Goal: Transaction & Acquisition: Purchase product/service

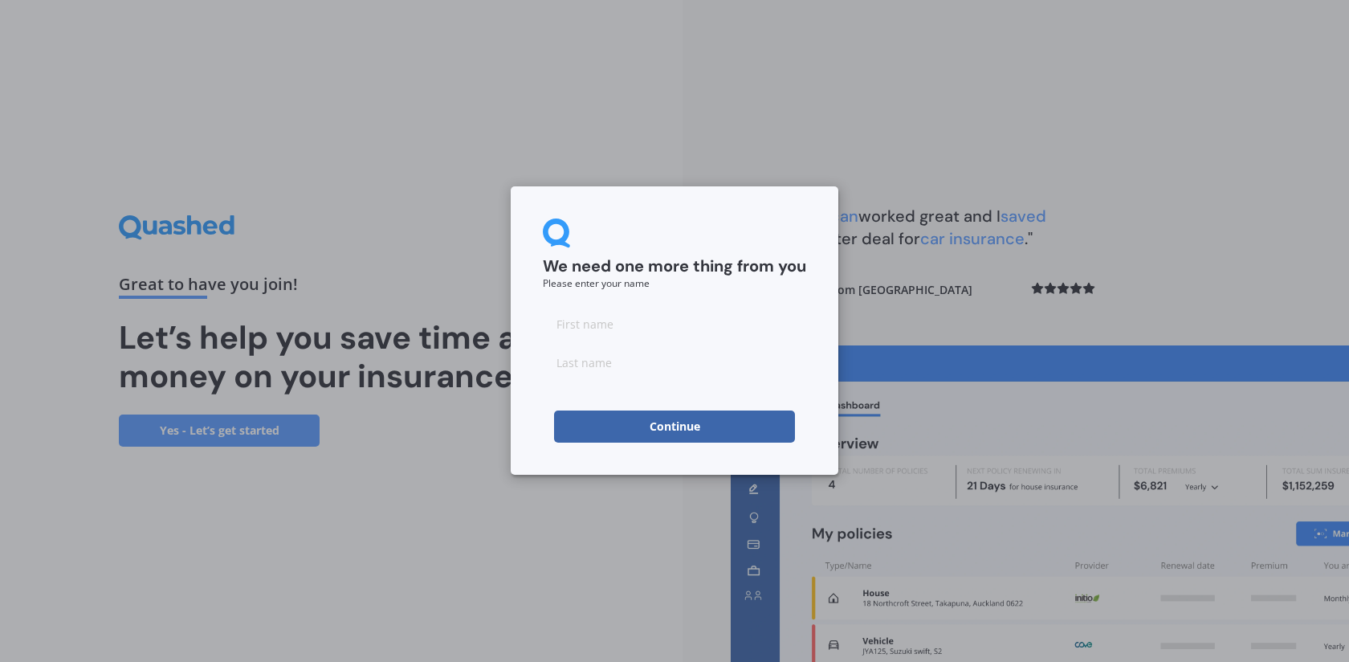
click at [599, 322] on input at bounding box center [674, 324] width 263 height 32
type input "Krijana"
type input "[PERSON_NAME]"
click at [537, 474] on div "We need one more thing from you Please enter your name [PERSON_NAME] Continue" at bounding box center [675, 330] width 328 height 288
click at [676, 430] on button "Continue" at bounding box center [674, 426] width 241 height 32
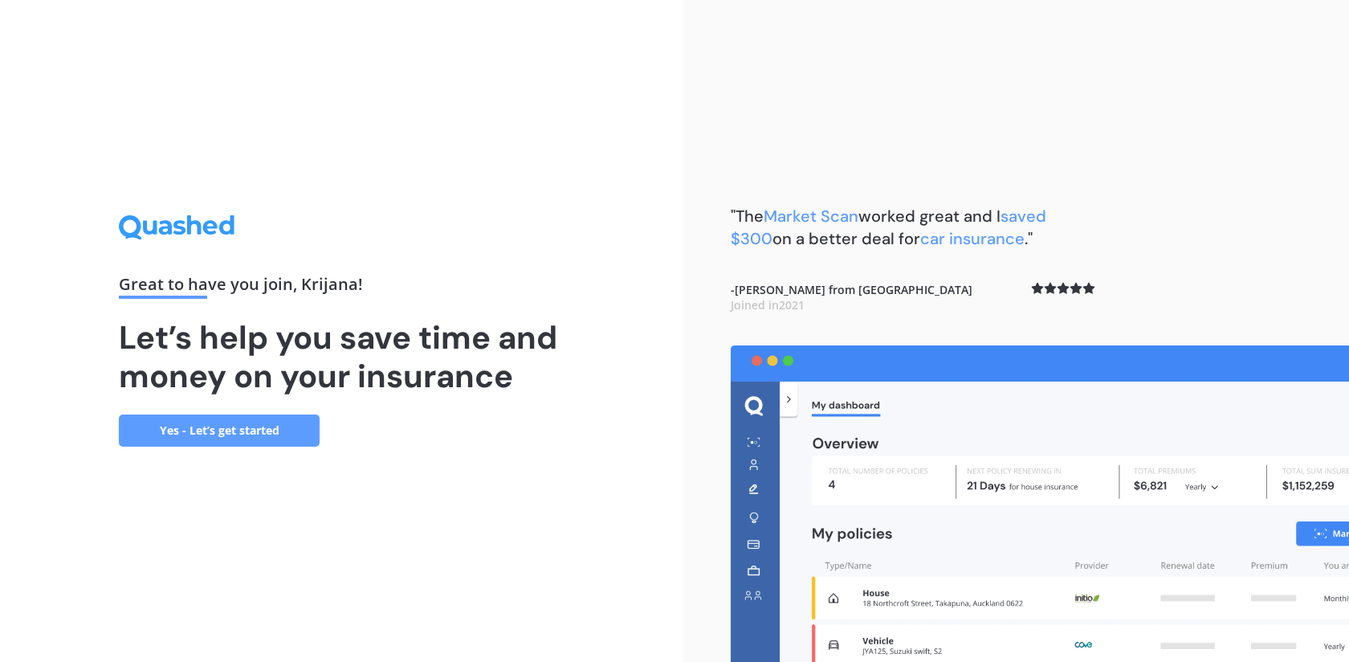
click at [258, 429] on link "Yes - Let’s get started" at bounding box center [219, 430] width 201 height 32
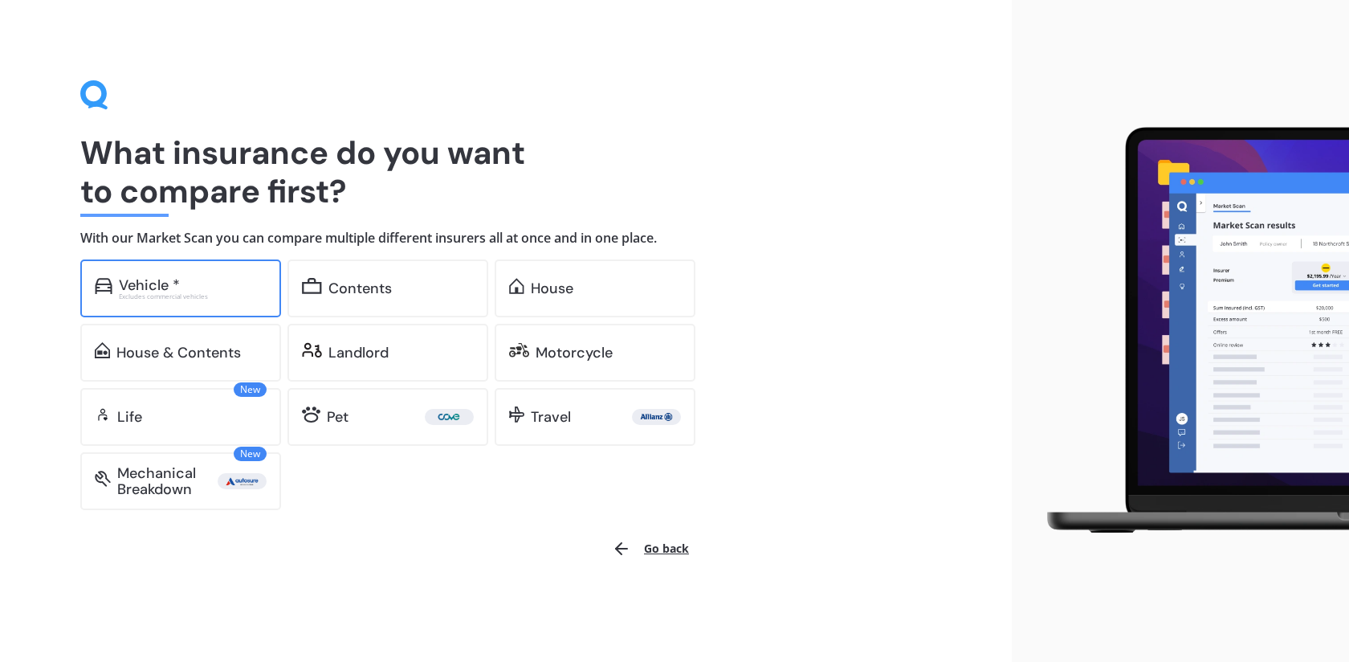
click at [182, 305] on div "Vehicle * Excludes commercial vehicles" at bounding box center [180, 288] width 201 height 58
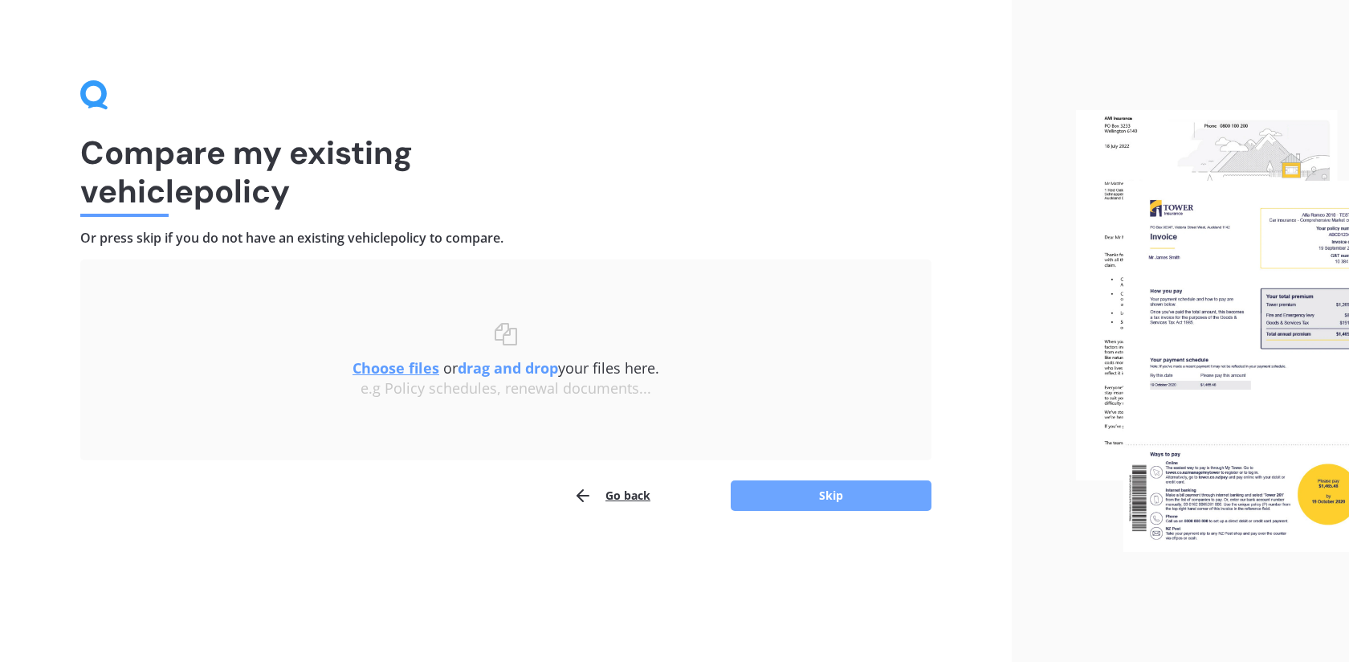
click at [805, 498] on button "Skip" at bounding box center [831, 495] width 201 height 31
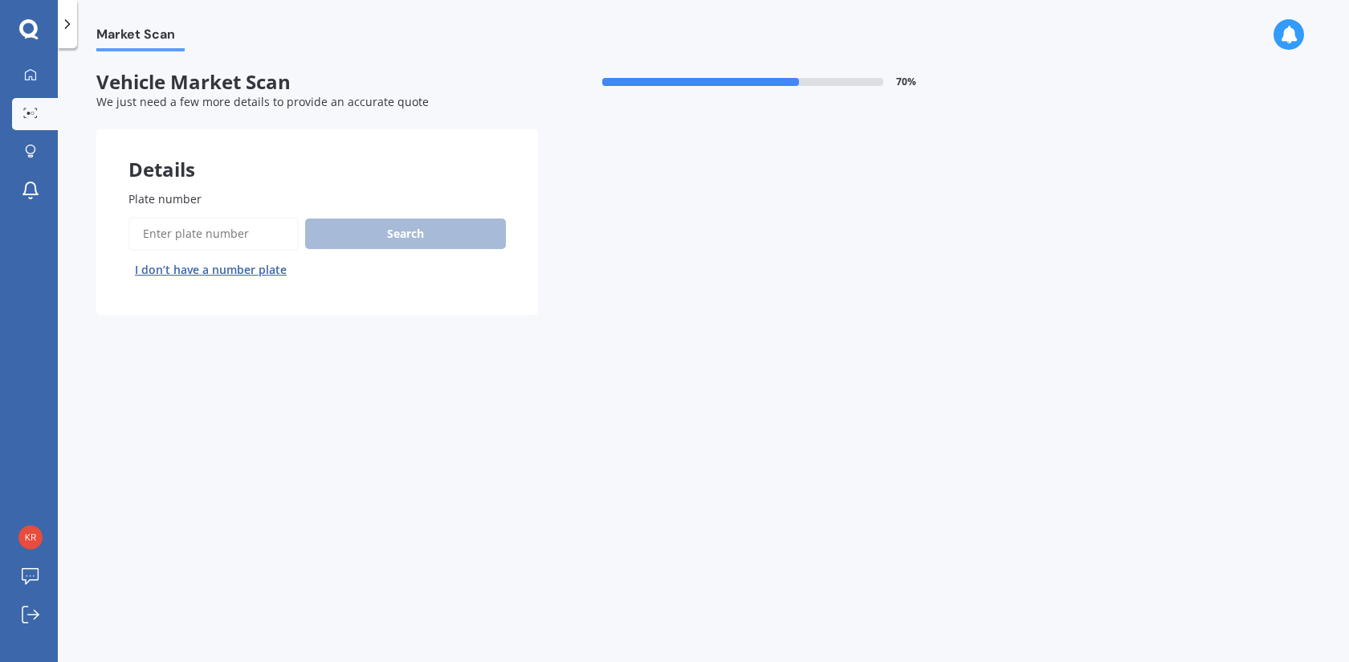
click at [206, 230] on input "Plate number" at bounding box center [213, 234] width 170 height 34
type input "kqp972"
click at [369, 243] on button "Search" at bounding box center [405, 233] width 201 height 31
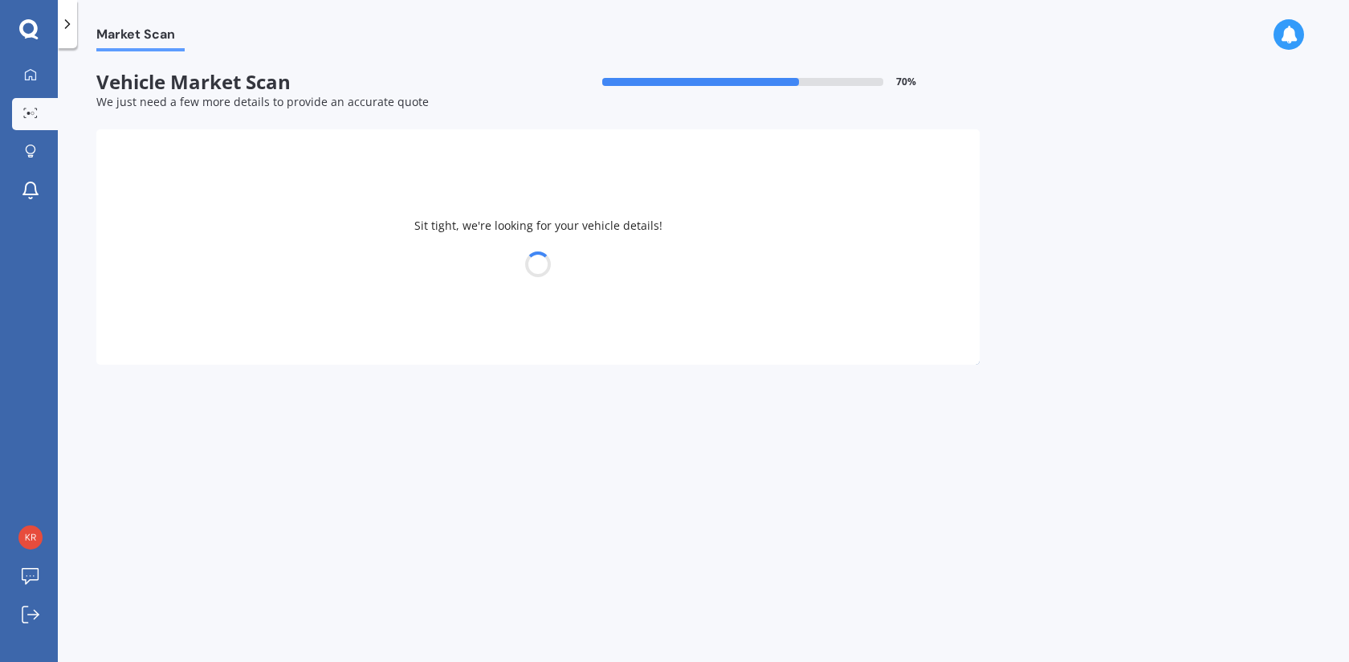
select select "FORD"
select select "FOCUS"
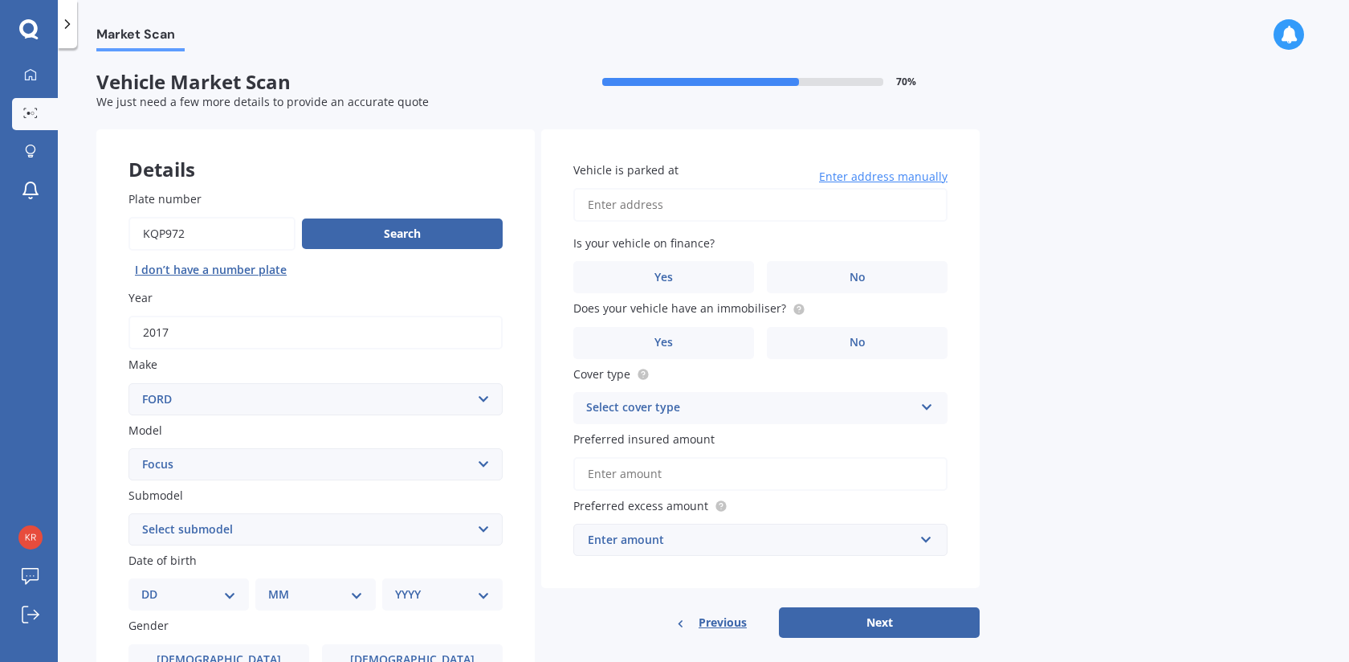
drag, startPoint x: 167, startPoint y: 234, endPoint x: 135, endPoint y: 234, distance: 32.1
click at [135, 234] on input "Plate number" at bounding box center [211, 234] width 167 height 34
click at [190, 236] on input "Plate number" at bounding box center [211, 234] width 167 height 34
type input "kqp927"
click at [407, 234] on button "Search" at bounding box center [402, 233] width 201 height 31
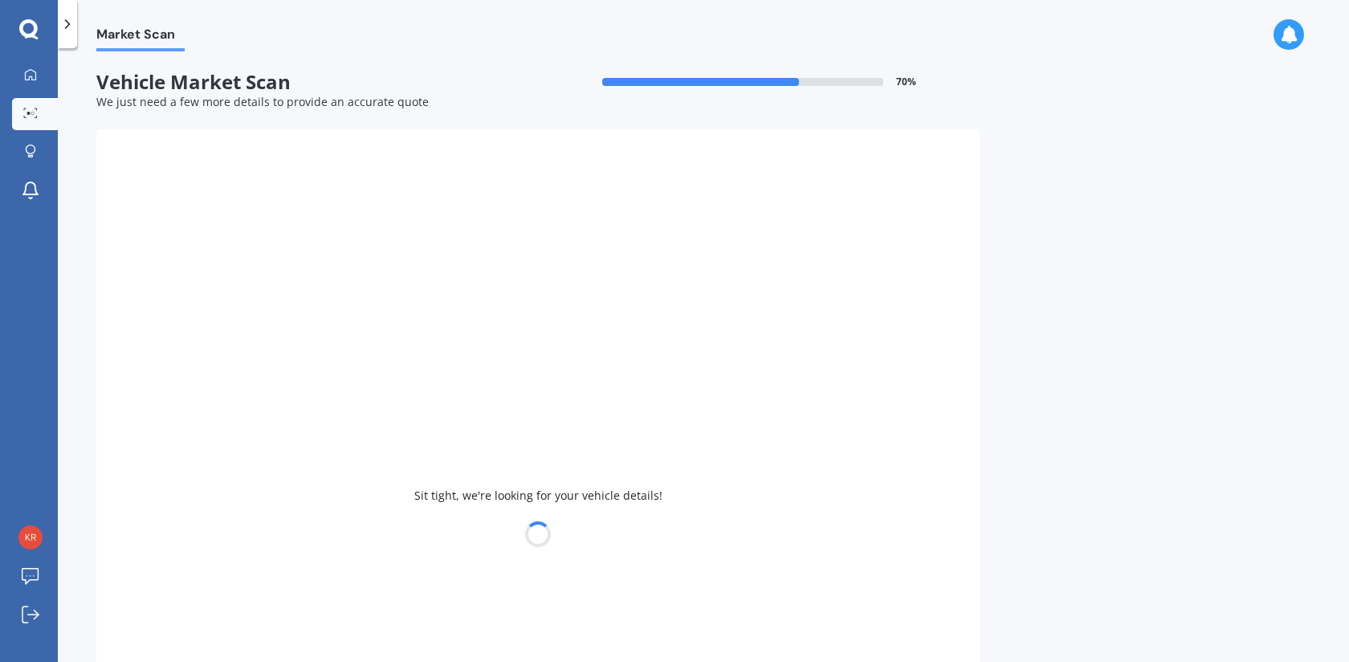
type input "2008"
select select "TOYOTA"
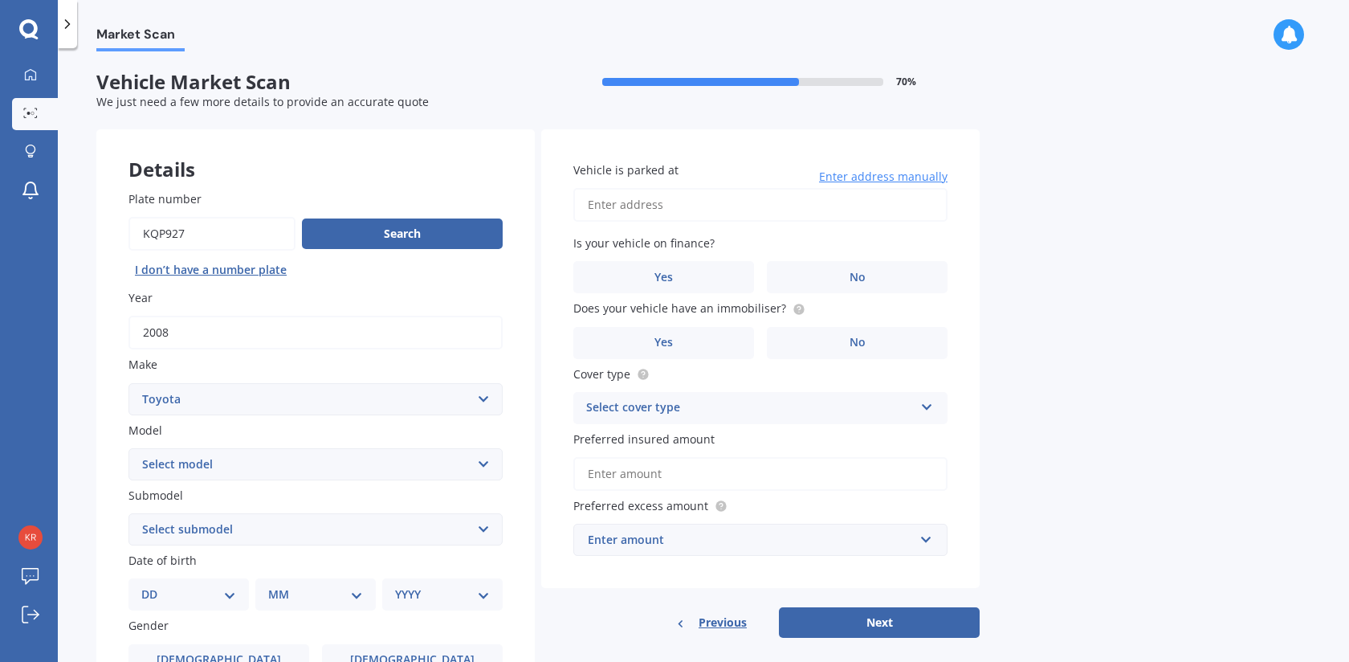
click at [324, 468] on select "Select model 4 Runner 86 [PERSON_NAME] Alphard Altezza Aqua Aristo Aurion Auris…" at bounding box center [315, 464] width 374 height 32
select select "VITZ"
click at [128, 449] on select "Select model 4 Runner 86 [PERSON_NAME] Alphard Altezza Aqua Aristo Aurion Auris…" at bounding box center [315, 464] width 374 height 32
click at [259, 526] on select "Select submodel (All) Hybrid RS RS Turbo" at bounding box center [315, 529] width 374 height 32
select select "RS"
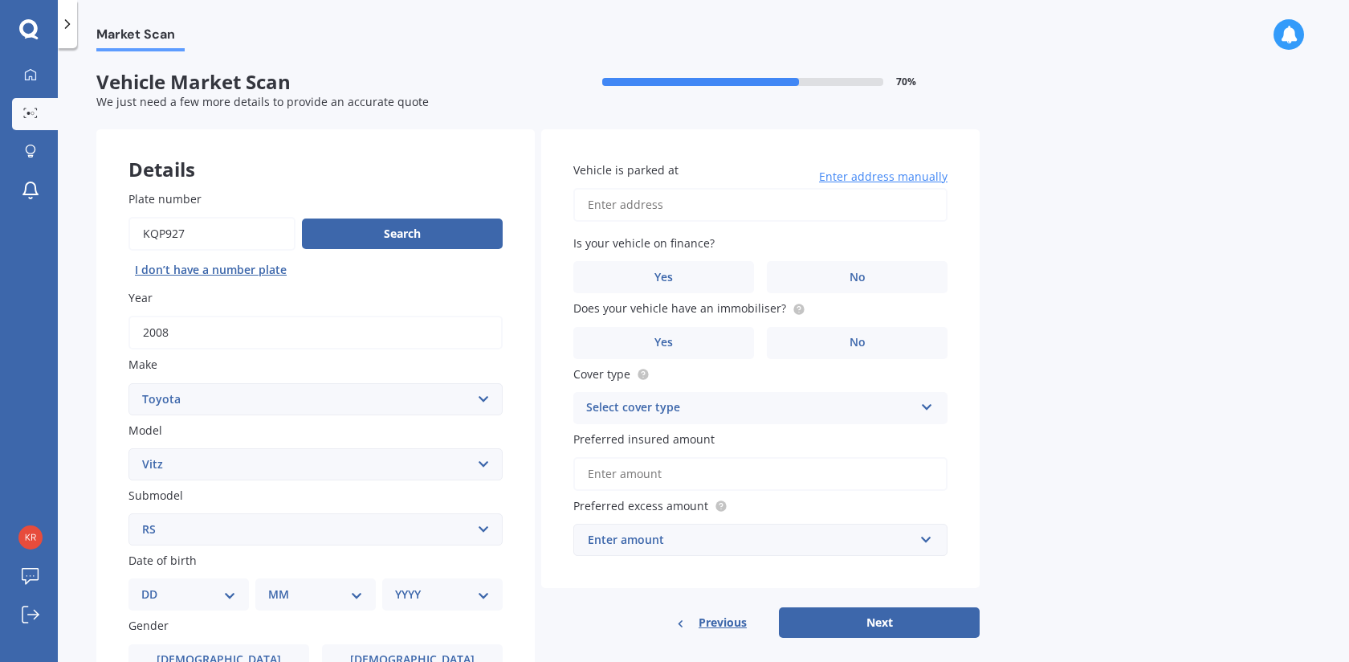
click at [128, 515] on select "Select submodel (All) Hybrid RS RS Turbo" at bounding box center [315, 529] width 374 height 32
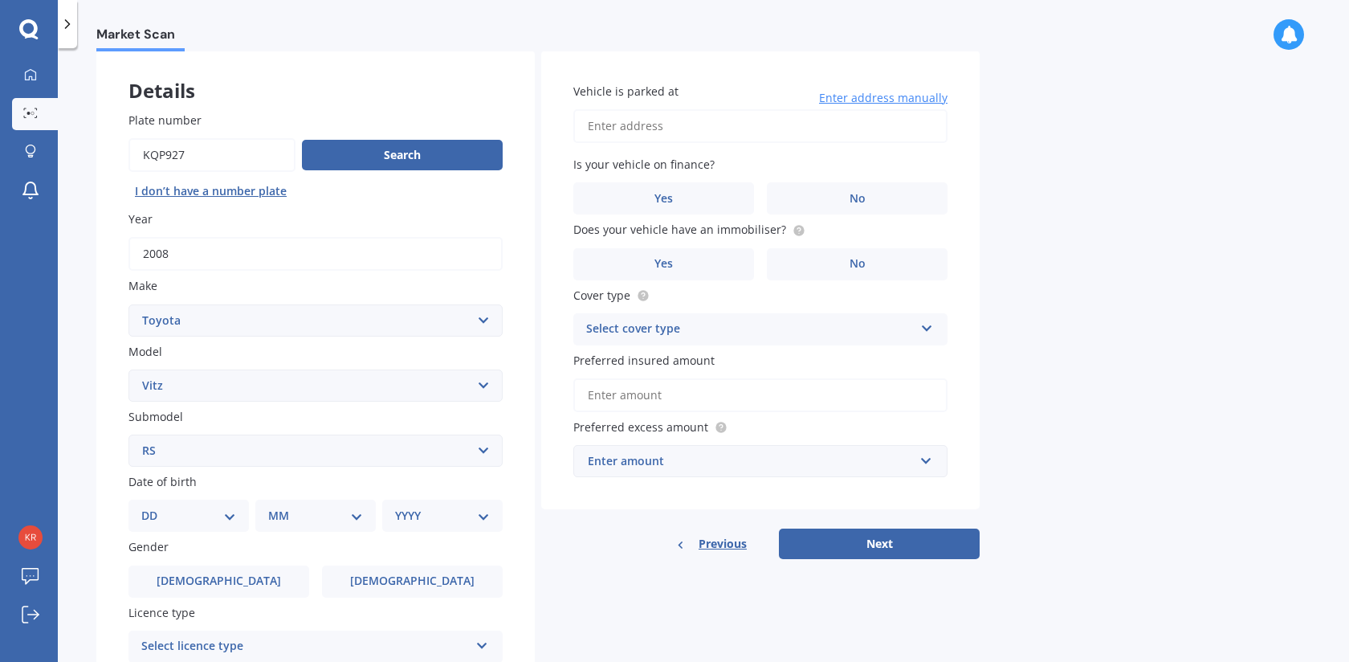
scroll to position [81, 0]
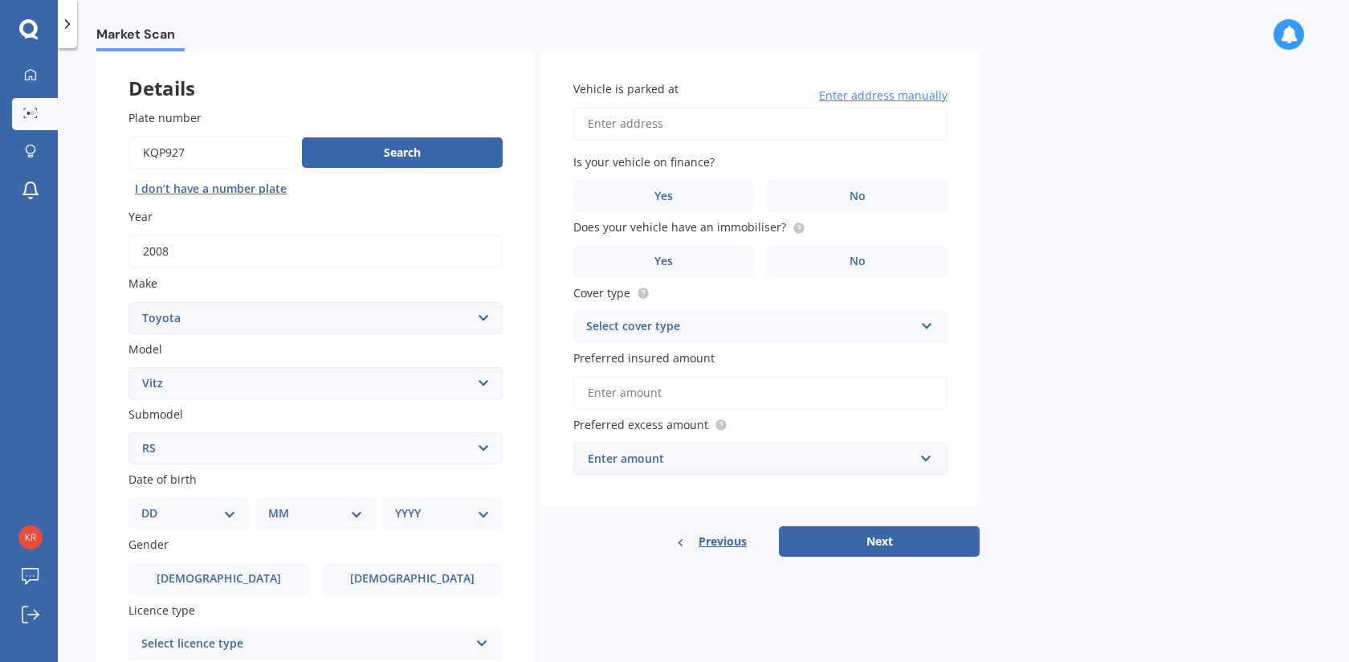
click at [223, 516] on select "DD 01 02 03 04 05 06 07 08 09 10 11 12 13 14 15 16 17 18 19 20 21 22 23 24 25 2…" at bounding box center [188, 513] width 95 height 18
click at [195, 518] on select "DD 01 02 03 04 05 06 07 08 09 10 11 12 13 14 15 16 17 18 19 20 21 22 23 24 25 2…" at bounding box center [188, 513] width 95 height 18
select select "17"
click at [154, 507] on select "DD 01 02 03 04 05 06 07 08 09 10 11 12 13 14 15 16 17 18 19 20 21 22 23 24 25 2…" at bounding box center [188, 513] width 95 height 18
click at [284, 515] on select "MM 01 02 03 04 05 06 07 08 09 10 11 12" at bounding box center [319, 513] width 88 height 18
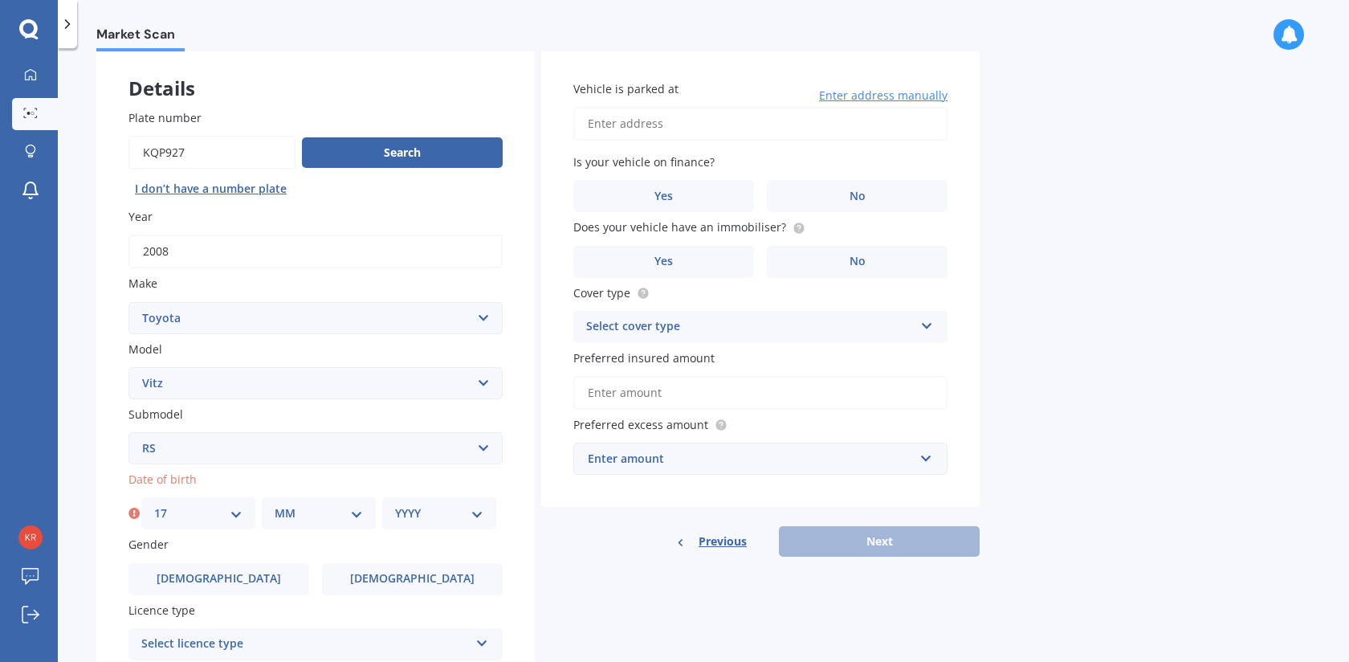
select select "07"
click at [275, 507] on select "MM 01 02 03 04 05 06 07 08 09 10 11 12" at bounding box center [319, 513] width 88 height 18
click at [450, 526] on div "YYYY 2025 2024 2023 2022 2021 2020 2019 2018 2017 2016 2015 2014 2013 2012 2011…" at bounding box center [439, 513] width 114 height 32
click at [479, 521] on select "YYYY 2025 2024 2023 2022 2021 2020 2019 2018 2017 2016 2015 2014 2013 2012 2011…" at bounding box center [439, 513] width 88 height 18
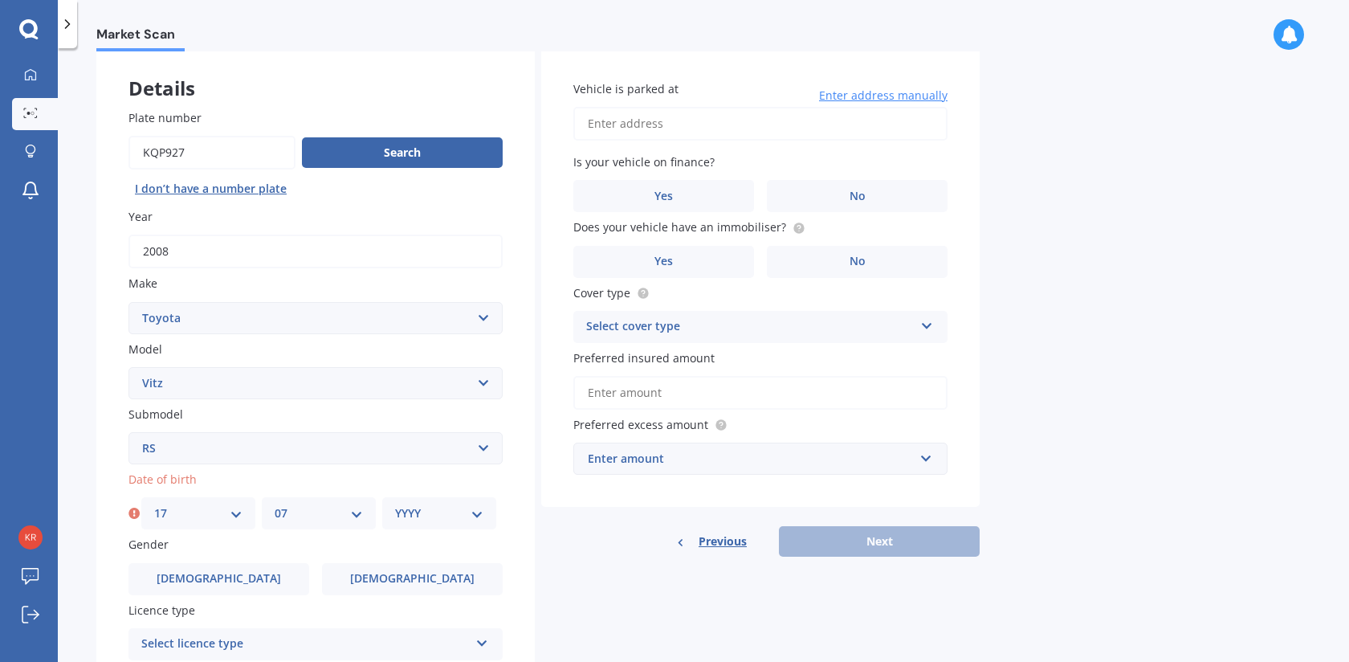
select select "2005"
click at [395, 507] on select "YYYY 2025 2024 2023 2022 2021 2020 2019 2018 2017 2016 2015 2014 2013 2012 2011…" at bounding box center [439, 513] width 88 height 18
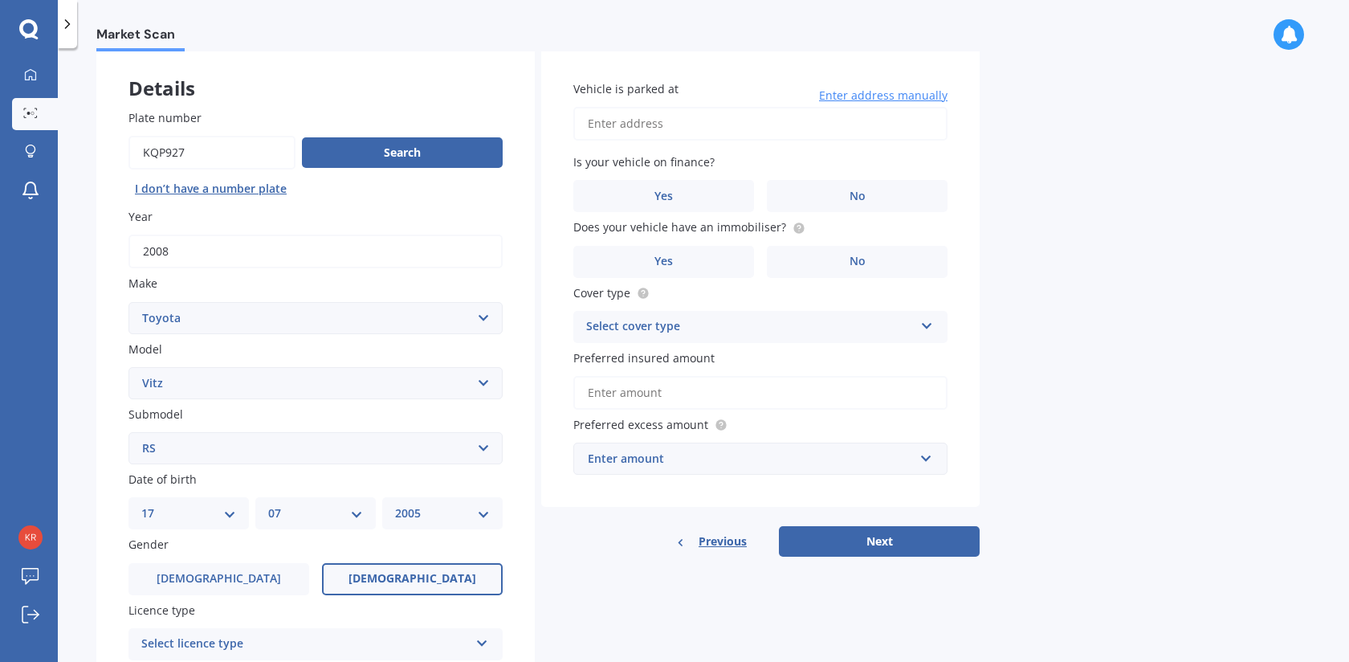
click at [394, 578] on span "[DEMOGRAPHIC_DATA]" at bounding box center [412, 579] width 128 height 14
click at [0, 0] on input "[DEMOGRAPHIC_DATA]" at bounding box center [0, 0] width 0 height 0
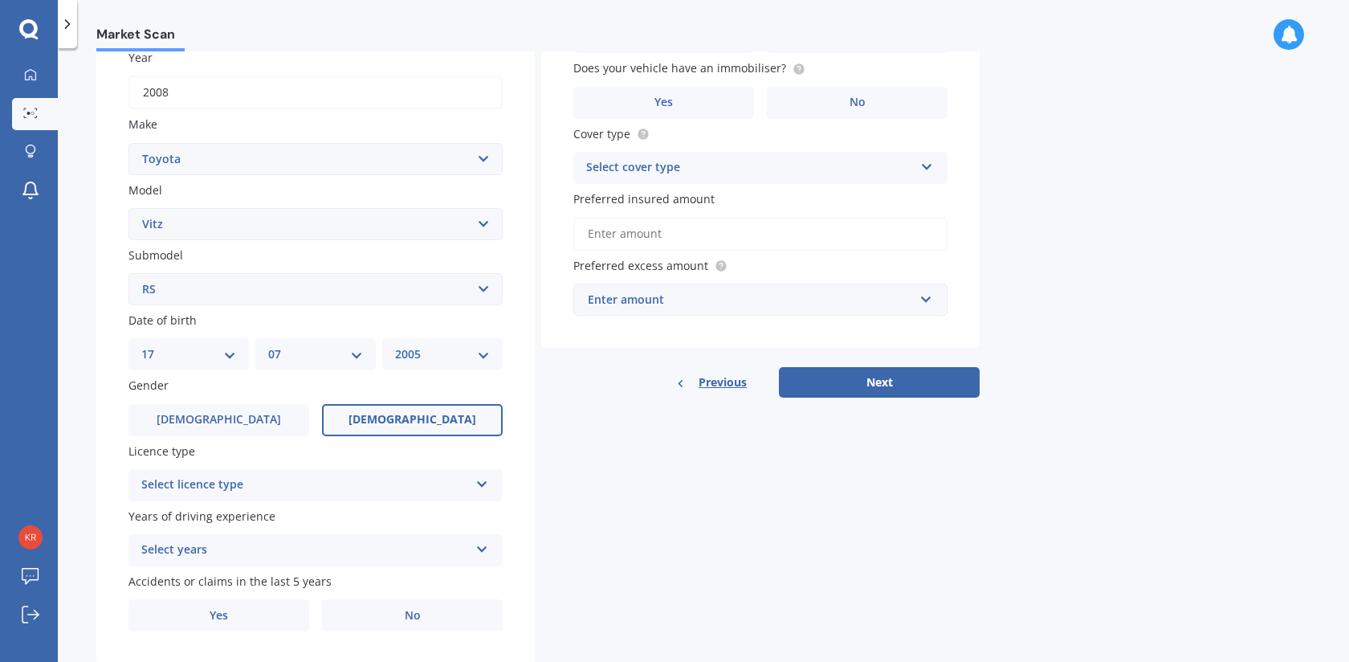
scroll to position [287, 0]
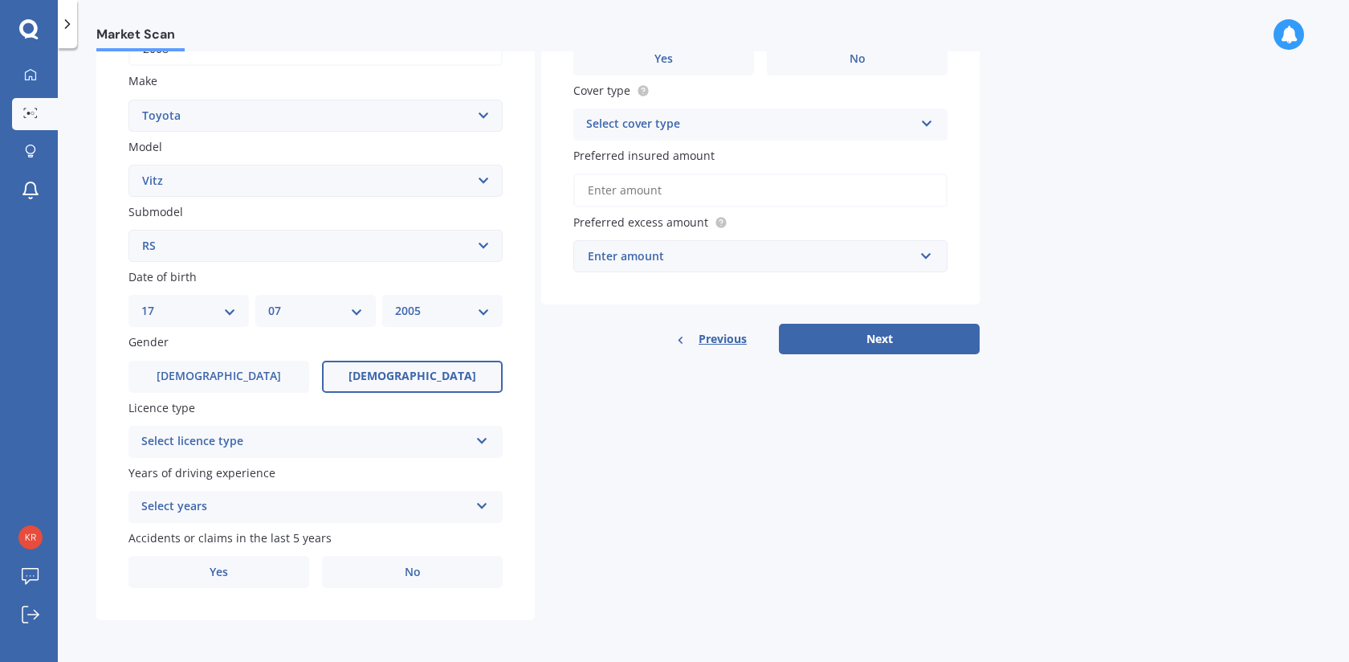
click at [459, 446] on div "Select licence type" at bounding box center [305, 441] width 328 height 19
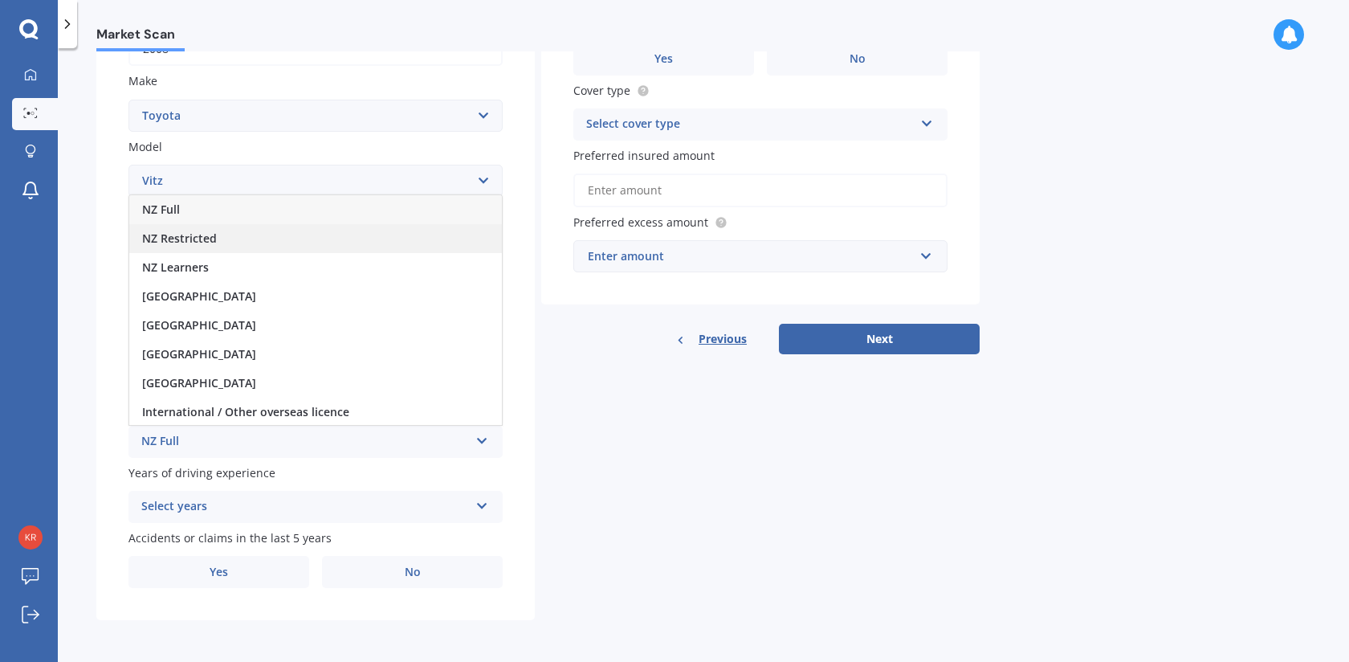
click at [202, 239] on span "NZ Restricted" at bounding box center [179, 237] width 75 height 15
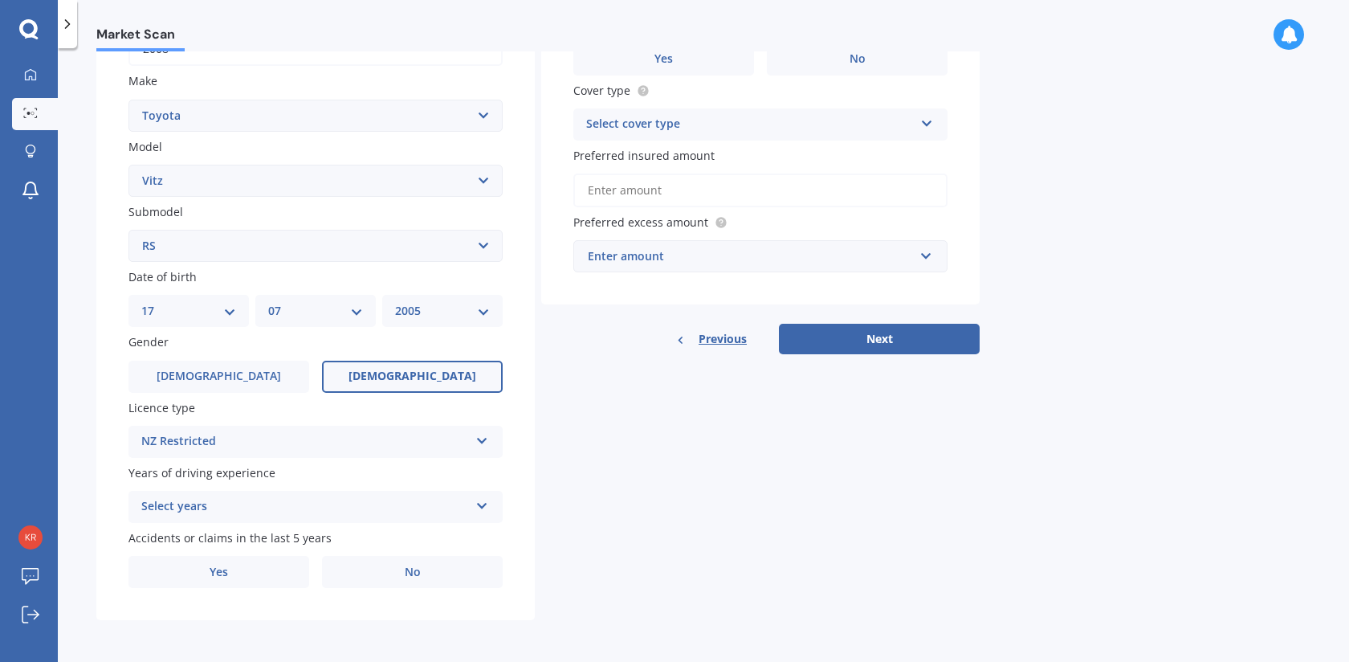
click at [259, 507] on div "Select years" at bounding box center [305, 506] width 328 height 19
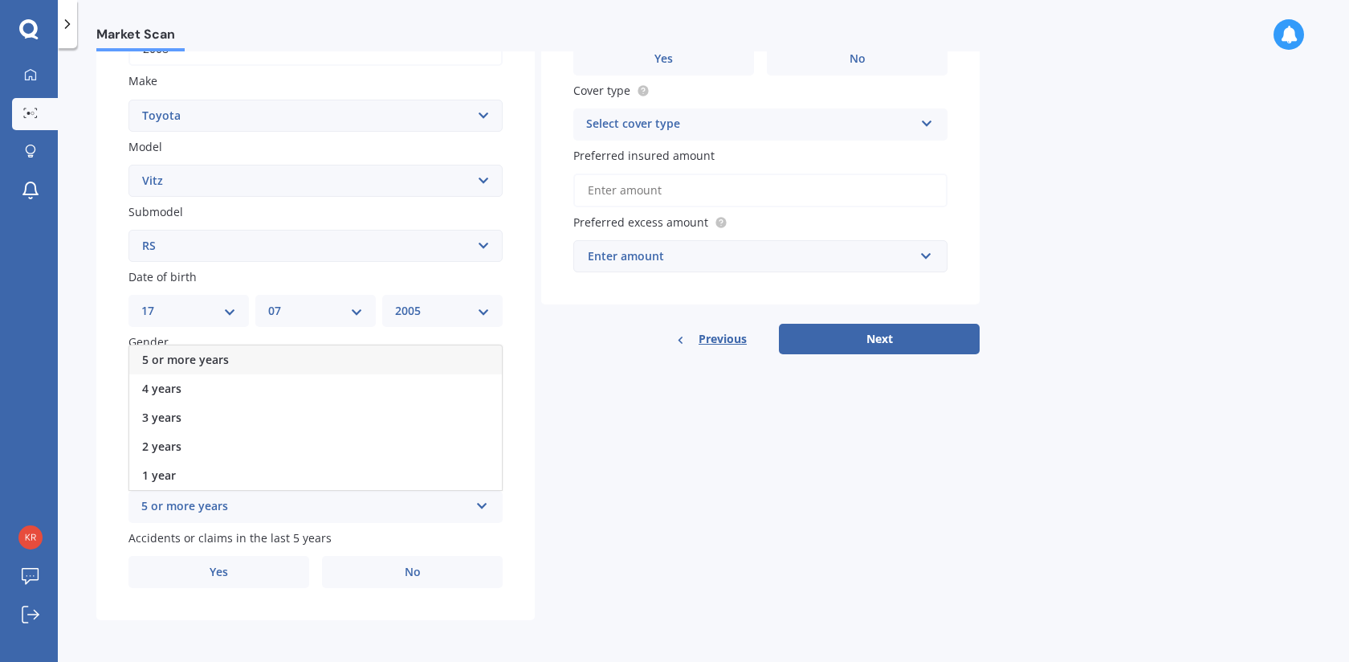
click at [259, 507] on div "5 or more years" at bounding box center [305, 506] width 328 height 19
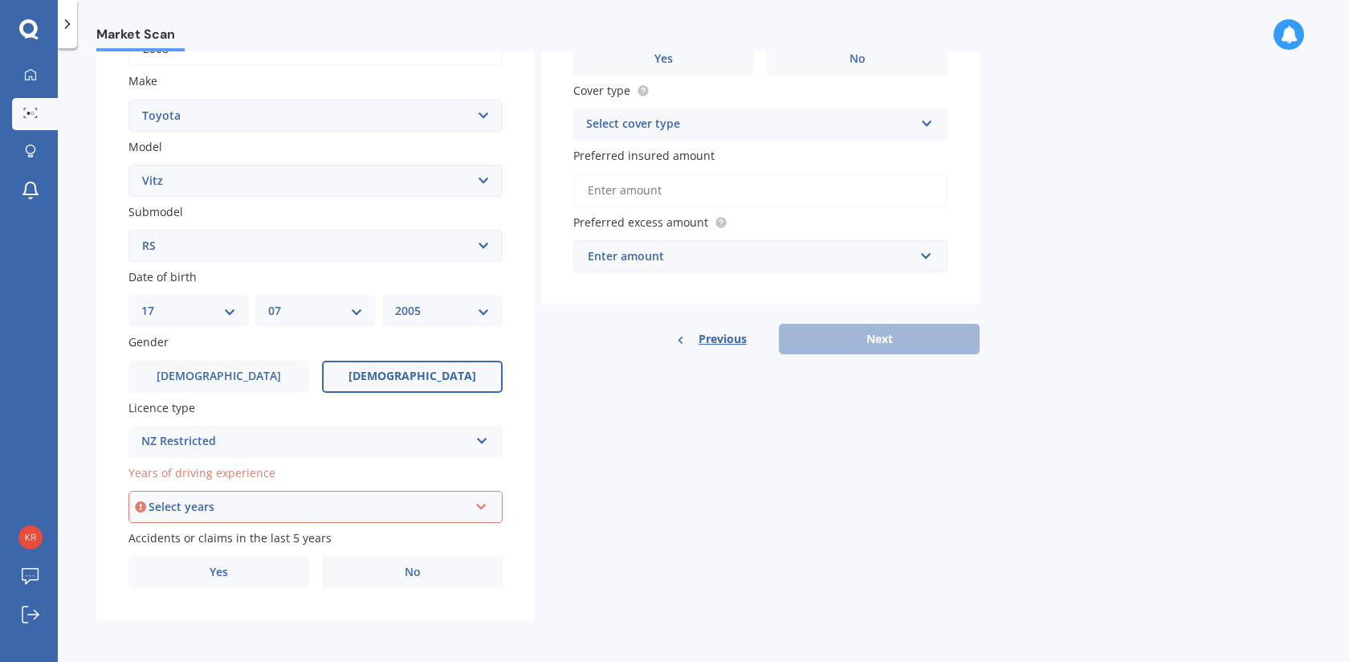
click at [259, 507] on div "Select years" at bounding box center [309, 507] width 320 height 18
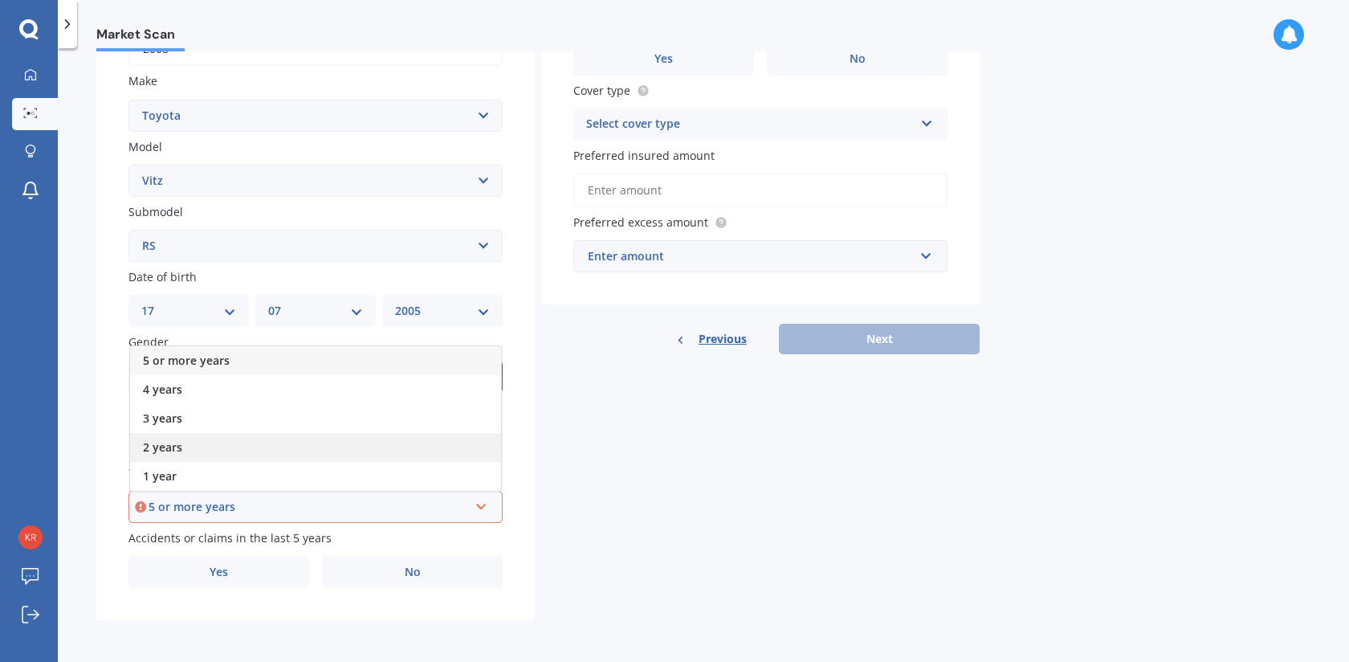
click at [216, 448] on div "2 years" at bounding box center [315, 447] width 371 height 29
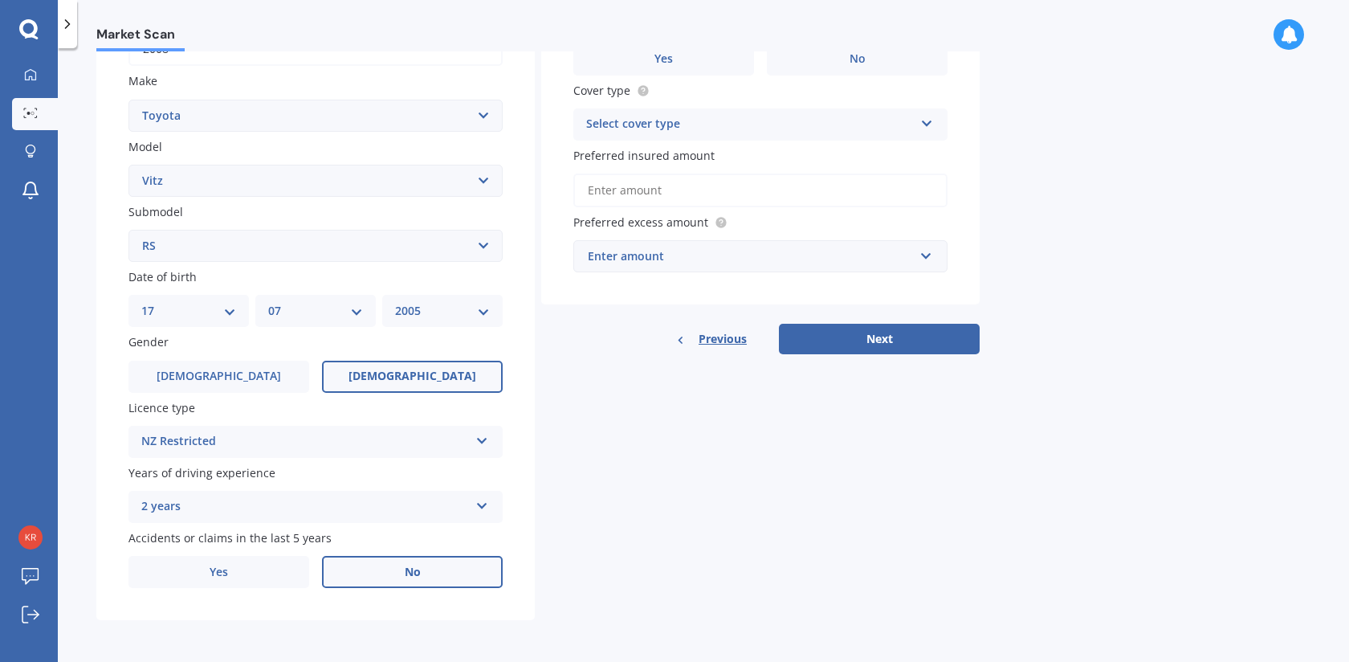
click at [393, 571] on label "No" at bounding box center [412, 572] width 181 height 32
click at [0, 0] on input "No" at bounding box center [0, 0] width 0 height 0
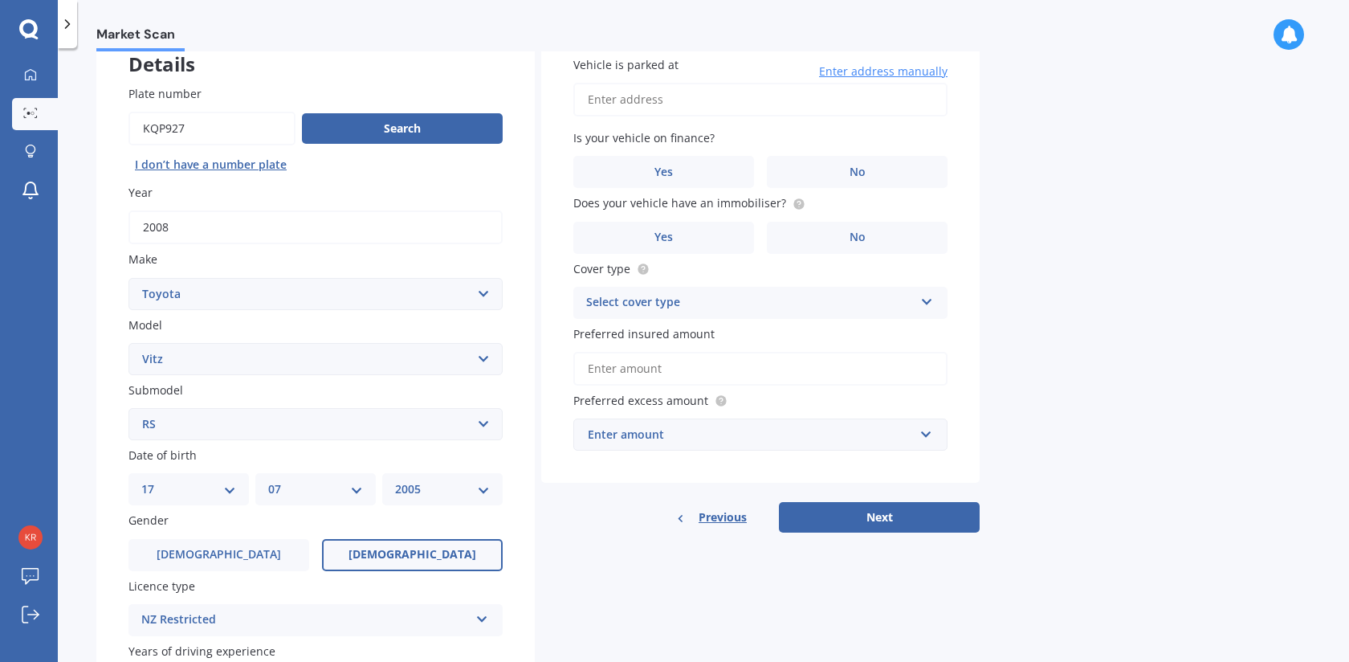
scroll to position [0, 0]
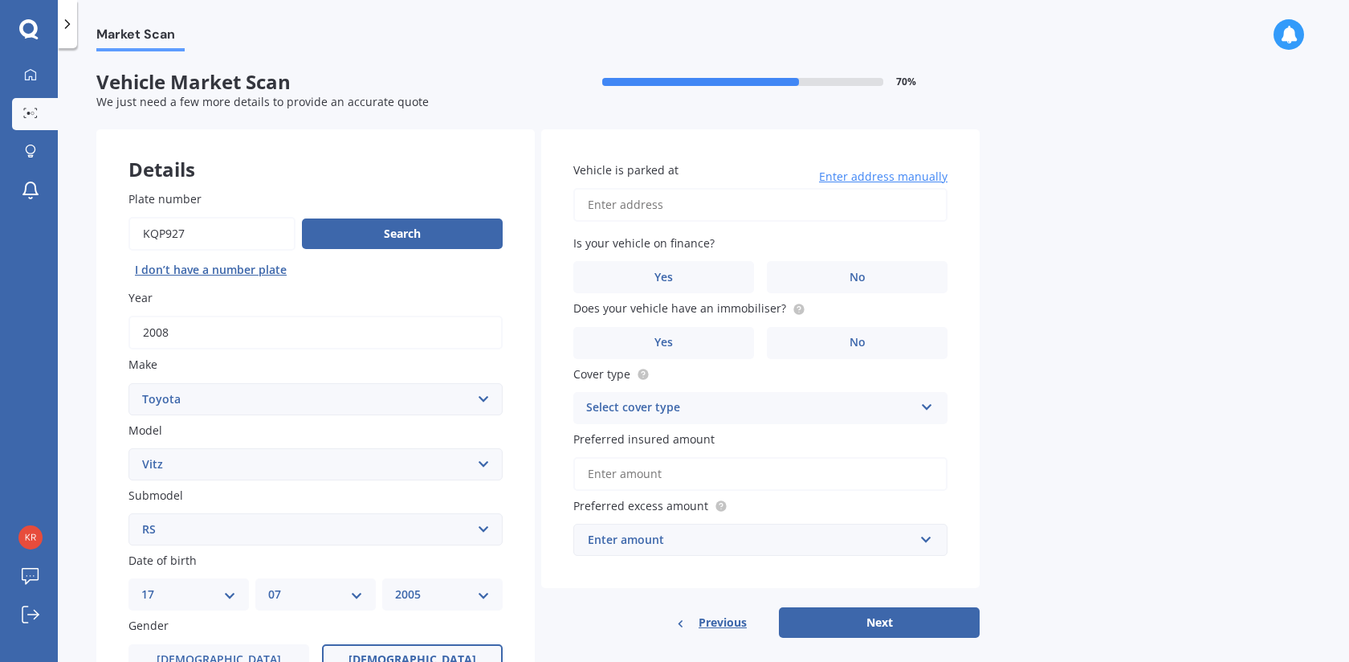
click at [687, 208] on input "Vehicle is parked at" at bounding box center [760, 205] width 374 height 34
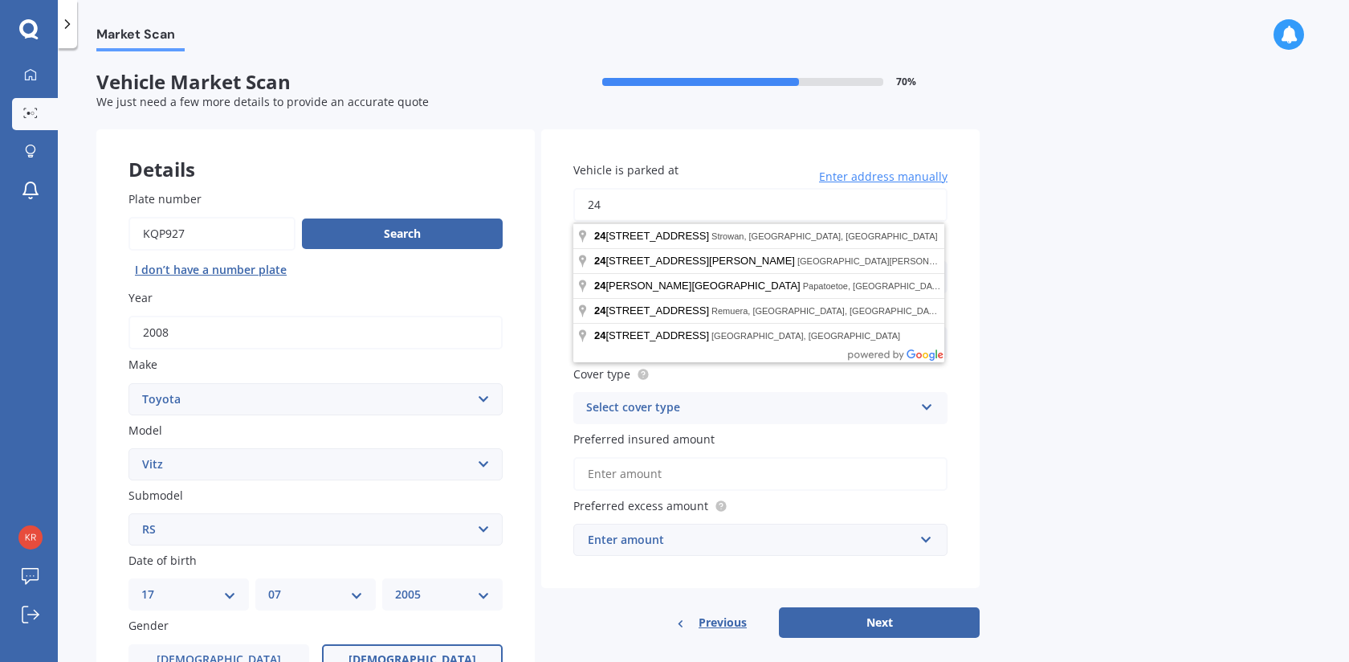
type input "2"
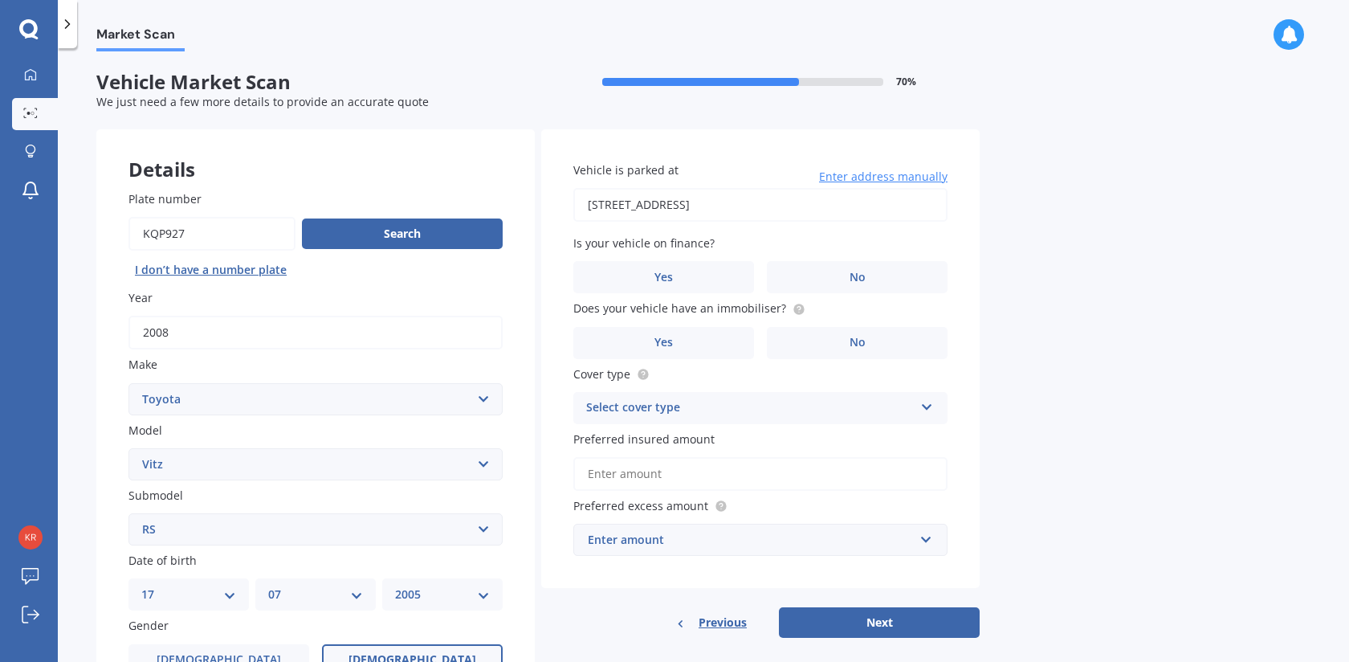
type input "[STREET_ADDRESS][PERSON_NAME]"
click at [867, 267] on label "No" at bounding box center [857, 277] width 181 height 32
click at [0, 0] on input "No" at bounding box center [0, 0] width 0 height 0
click at [875, 348] on label "No" at bounding box center [857, 343] width 181 height 32
click at [0, 0] on input "No" at bounding box center [0, 0] width 0 height 0
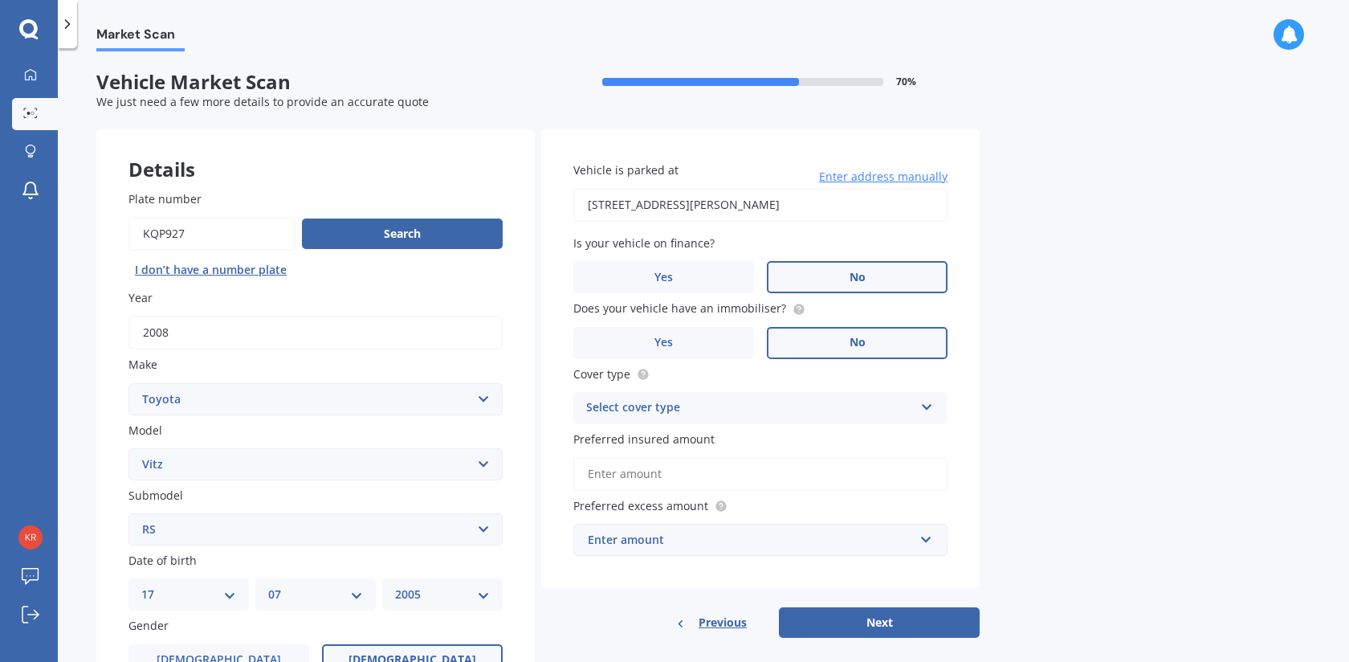
click at [819, 414] on div "Select cover type" at bounding box center [750, 407] width 328 height 19
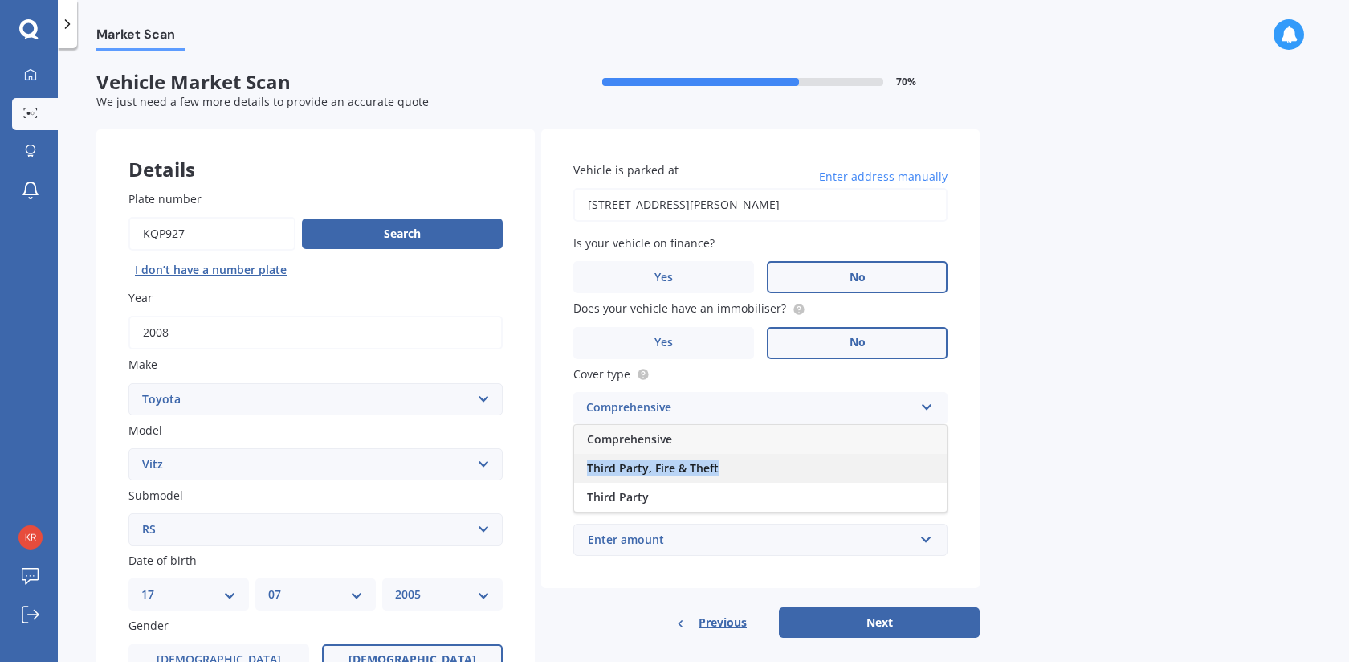
drag, startPoint x: 703, startPoint y: 442, endPoint x: 729, endPoint y: 466, distance: 35.8
click at [729, 466] on div "Comprehensive Third Party, Fire & Theft Third Party" at bounding box center [760, 468] width 374 height 88
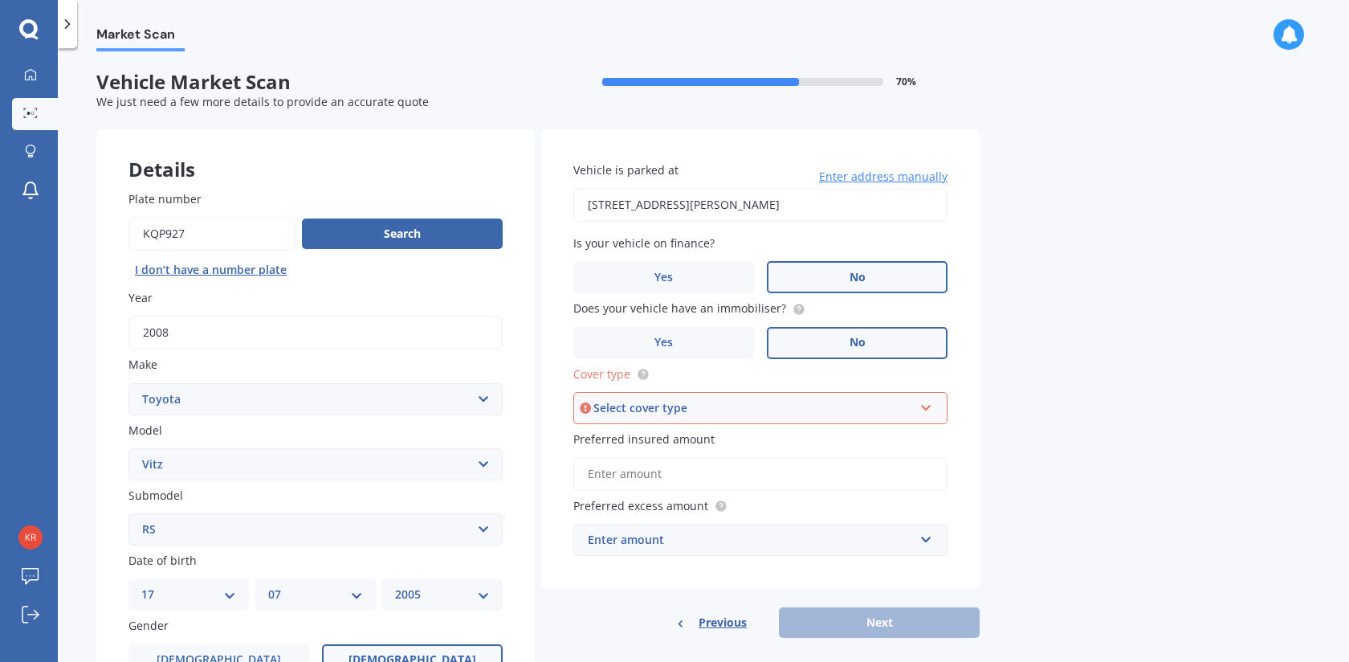
click at [759, 420] on div "Select cover type Comprehensive Third Party, Fire & Theft Third Party" at bounding box center [760, 408] width 374 height 32
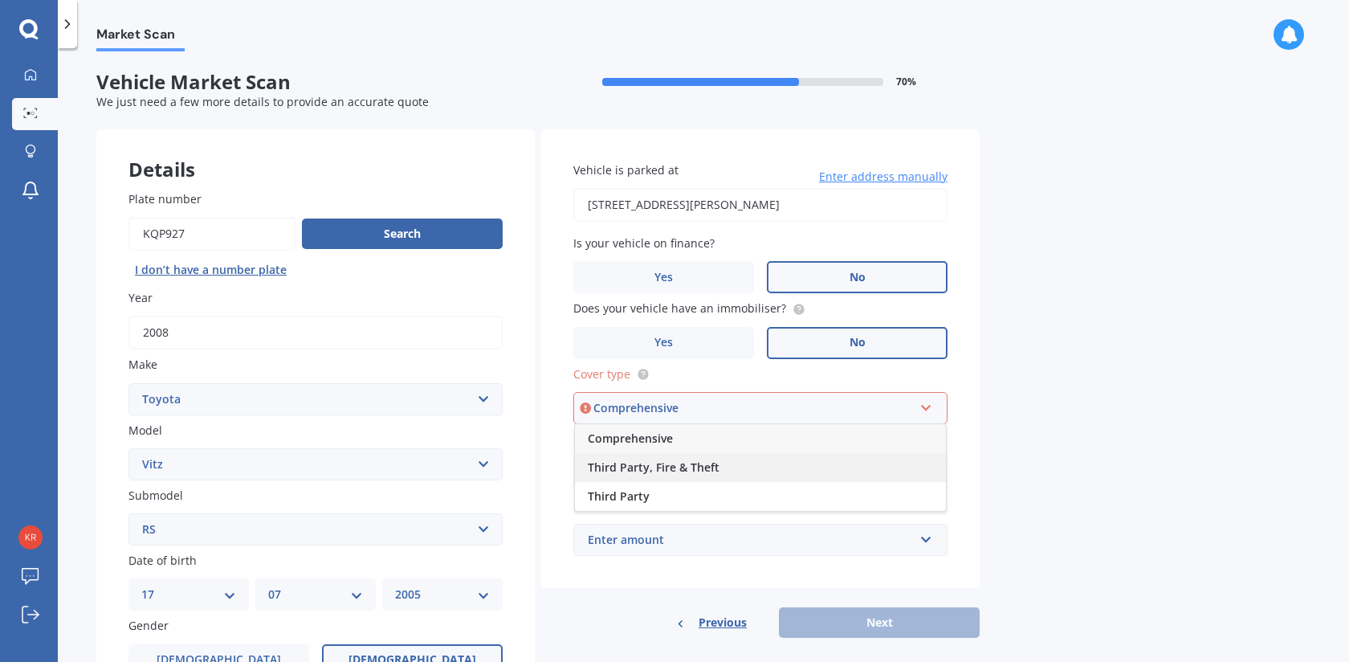
click at [696, 471] on span "Third Party, Fire & Theft" at bounding box center [654, 466] width 132 height 15
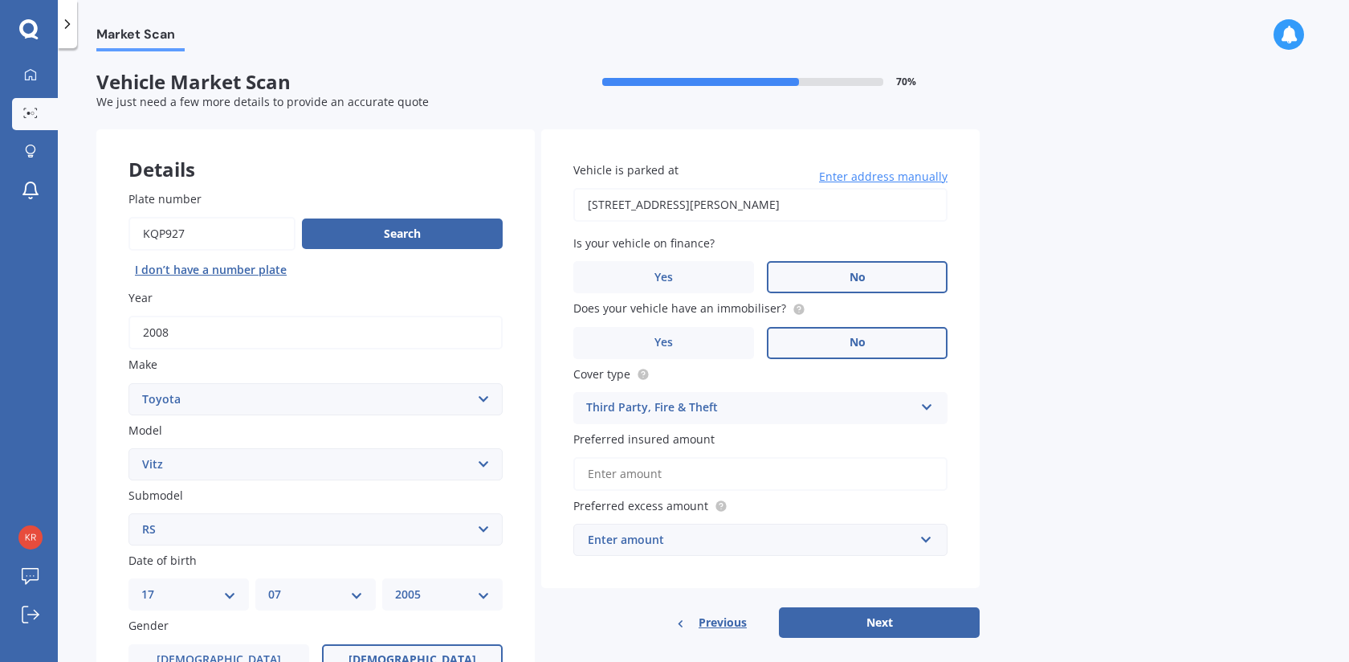
click at [734, 485] on input "Preferred insured amount" at bounding box center [760, 474] width 374 height 34
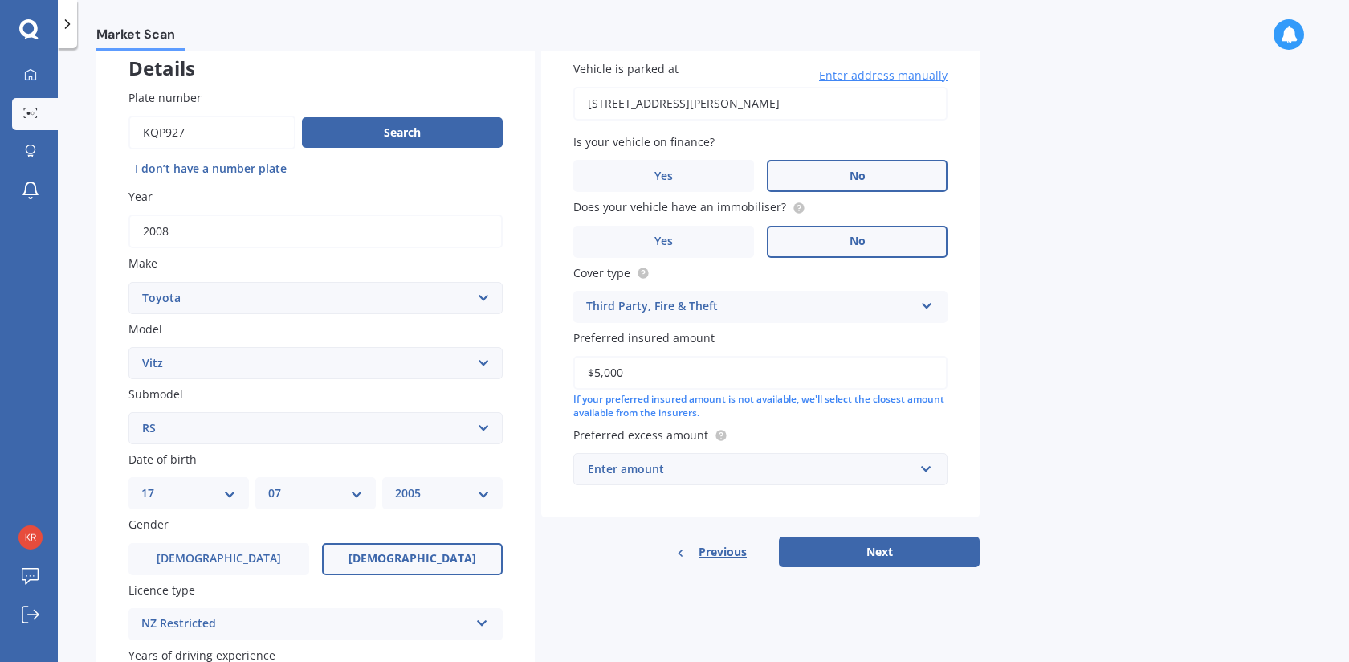
scroll to position [104, 0]
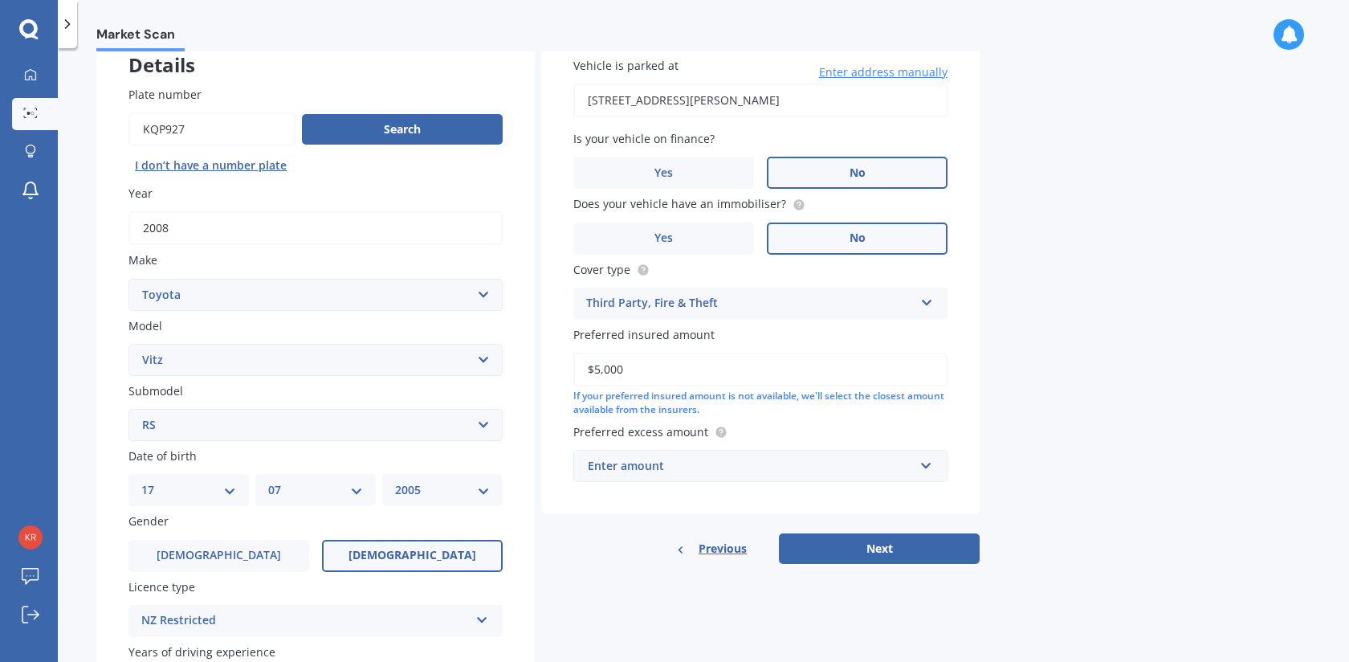
type input "$5,000"
click at [716, 465] on div "Enter amount" at bounding box center [751, 466] width 326 height 18
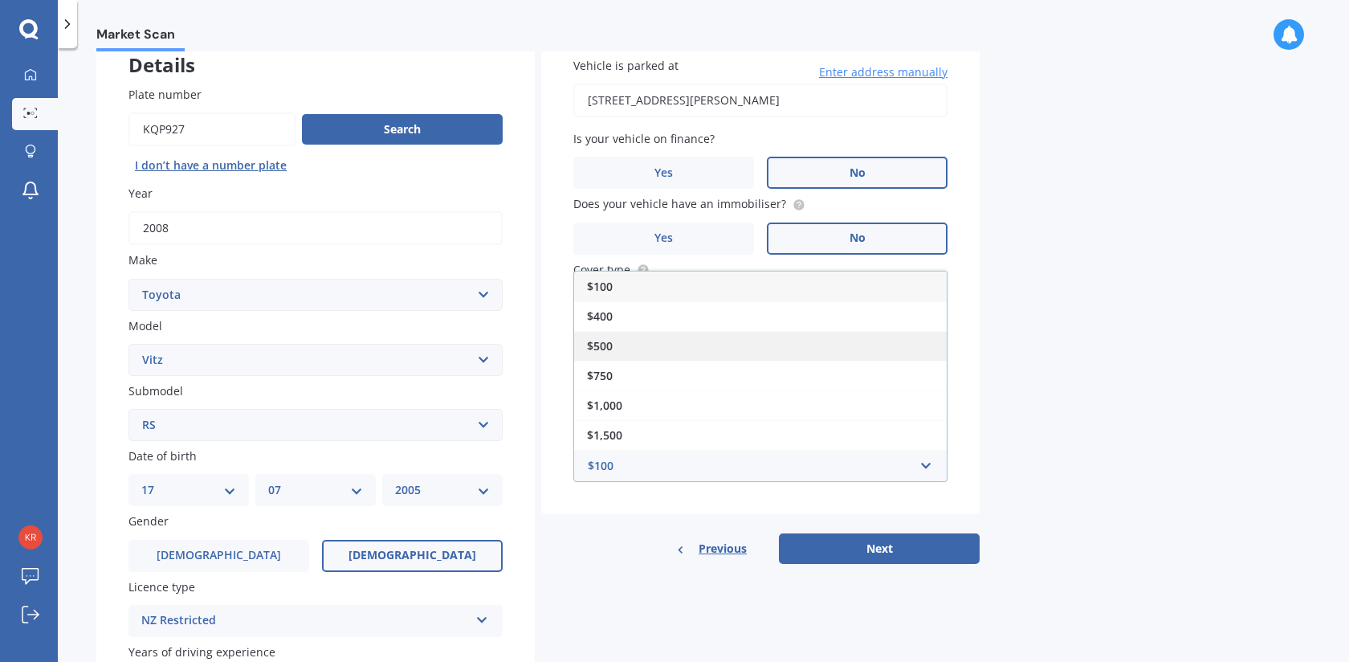
click at [648, 341] on div "$500" at bounding box center [760, 346] width 373 height 30
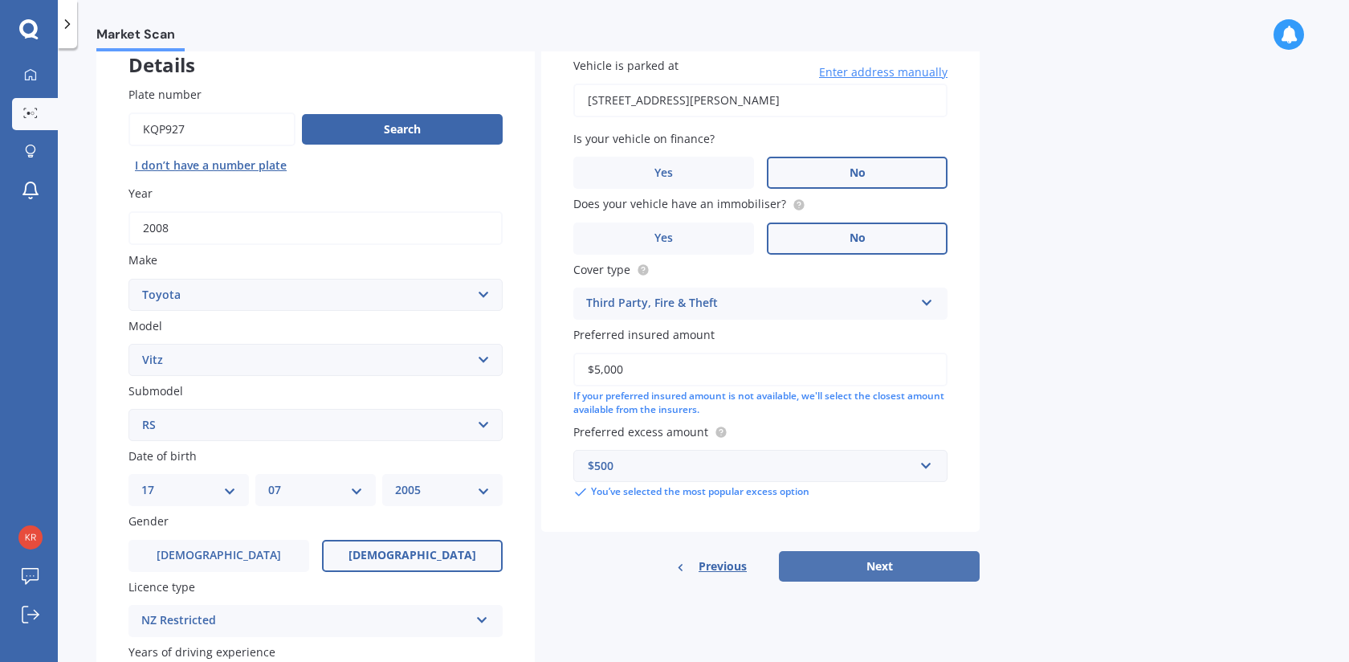
click at [876, 573] on button "Next" at bounding box center [879, 566] width 201 height 31
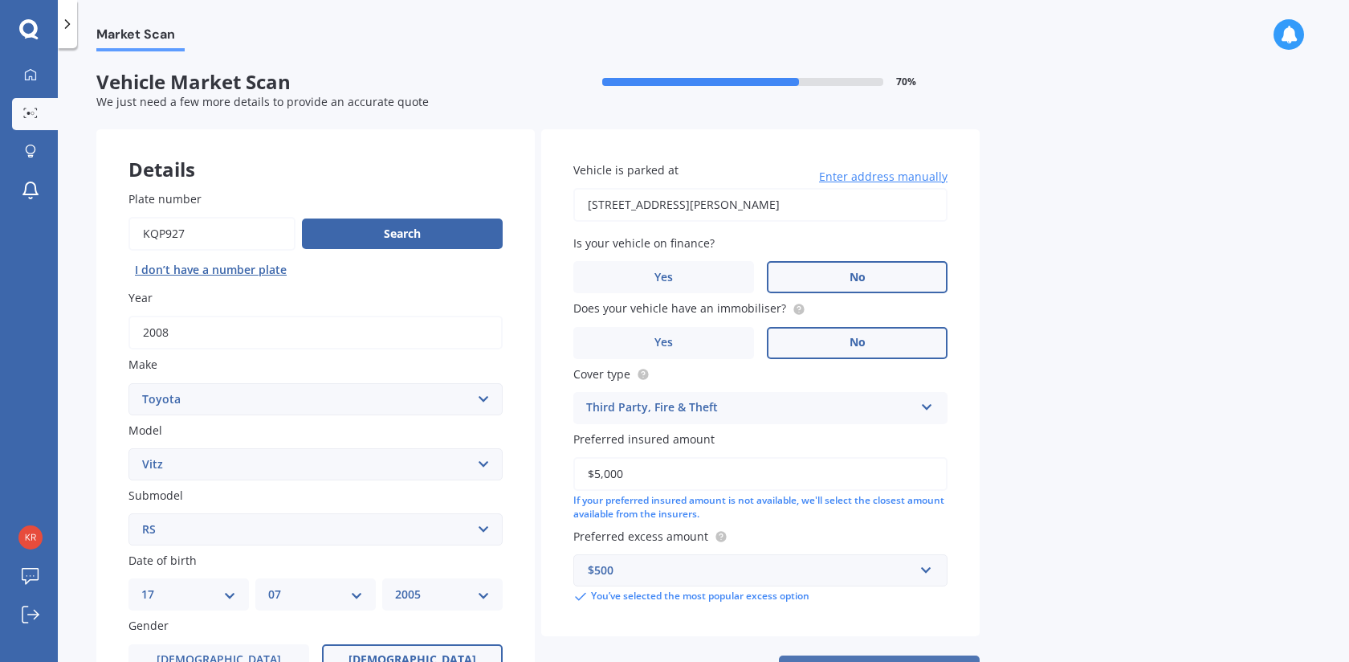
select select "17"
select select "07"
select select "2005"
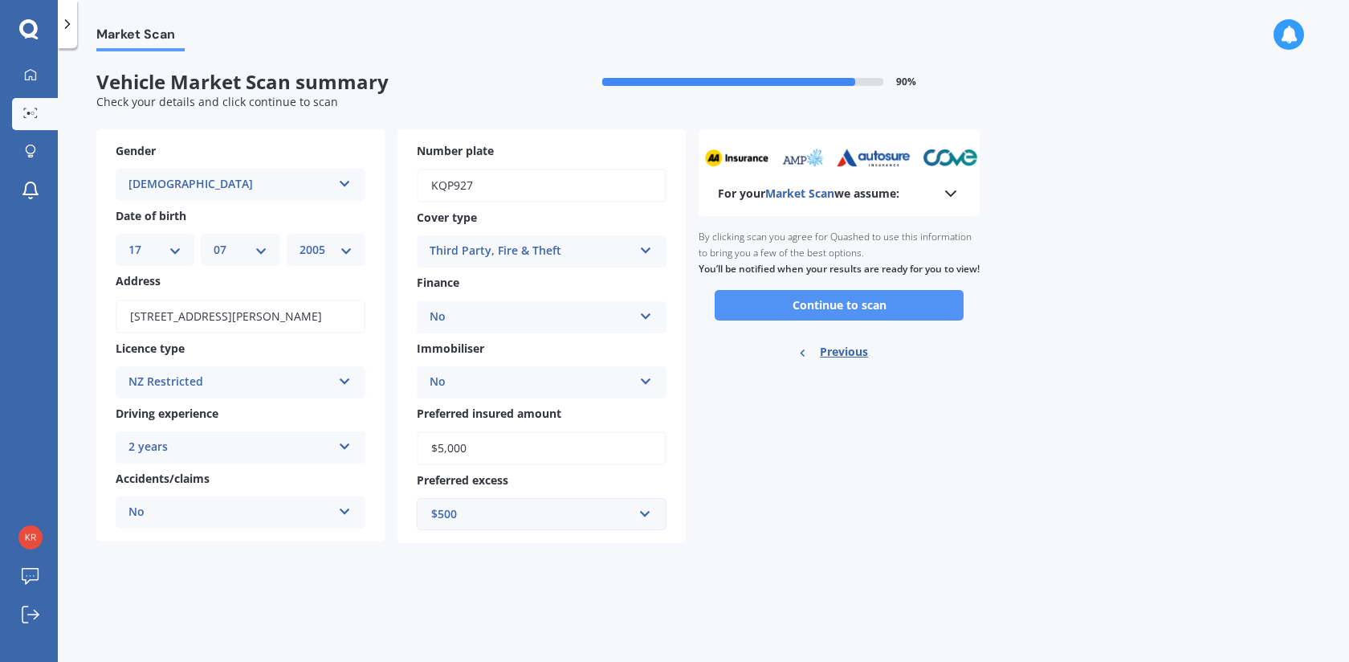
click at [899, 320] on button "Continue to scan" at bounding box center [839, 305] width 249 height 31
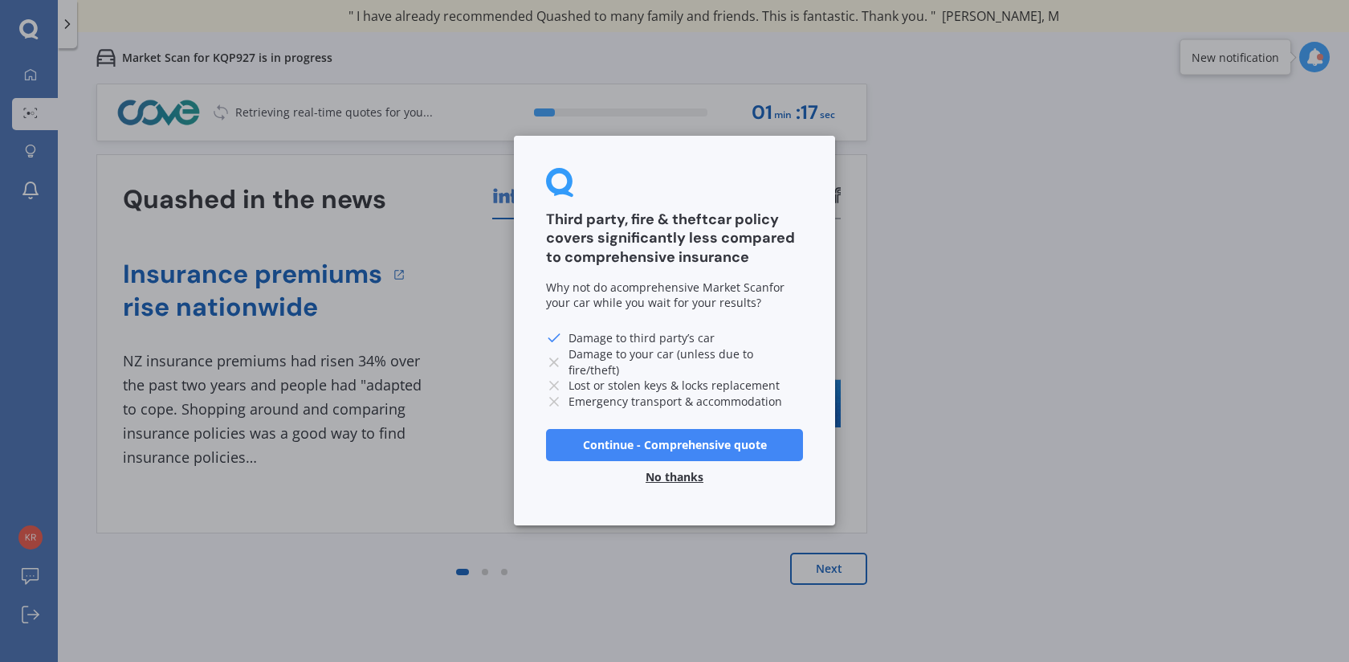
click at [675, 477] on button "No thanks" at bounding box center [674, 478] width 77 height 32
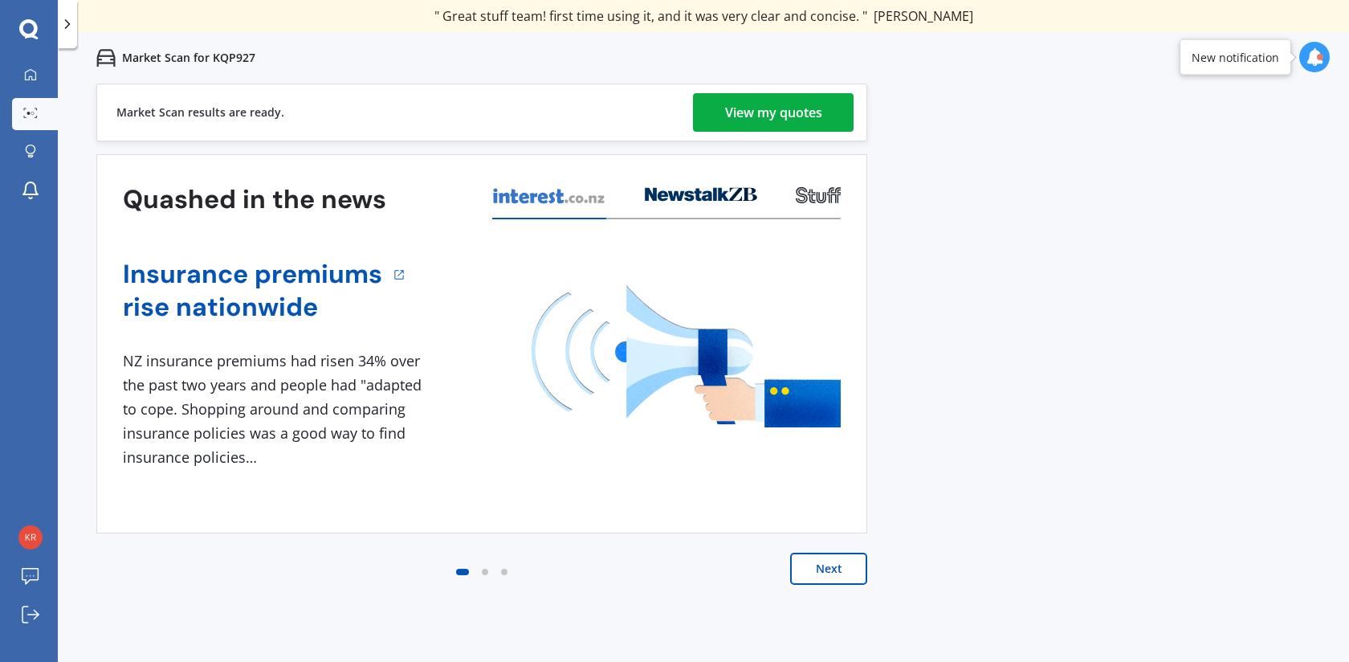
click at [831, 572] on button "Next" at bounding box center [828, 568] width 77 height 32
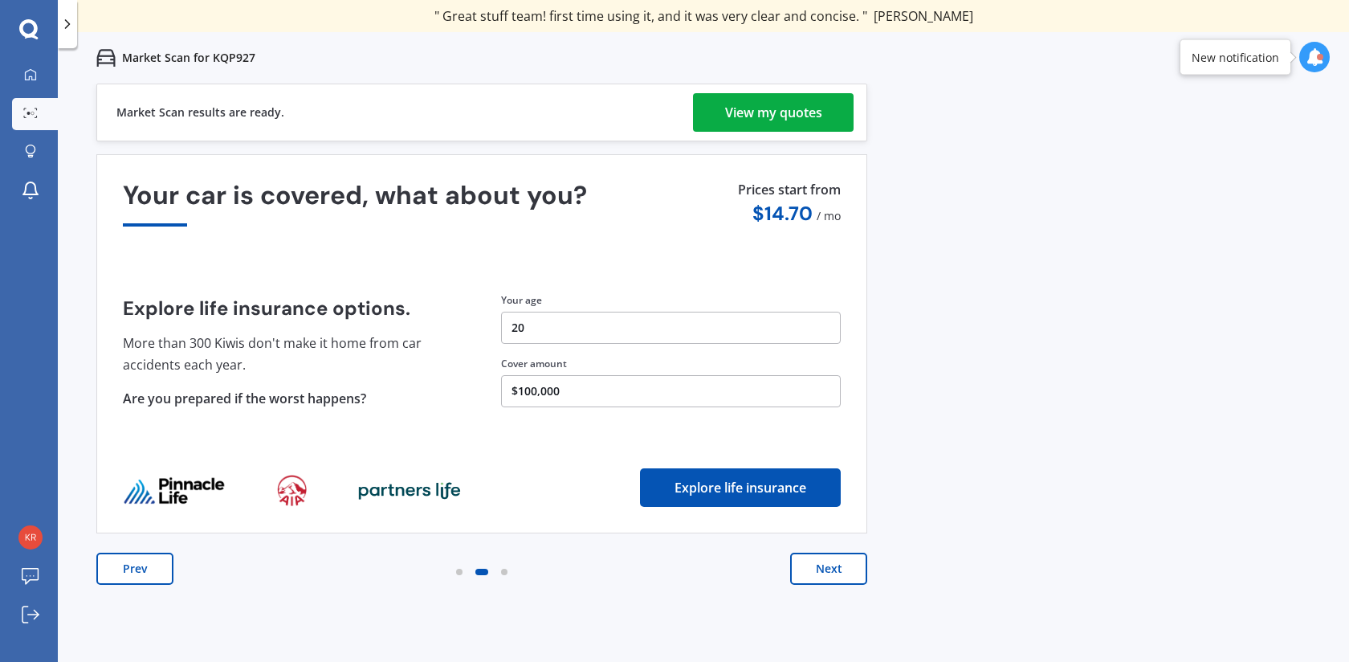
click at [792, 115] on div "View my quotes" at bounding box center [773, 112] width 97 height 39
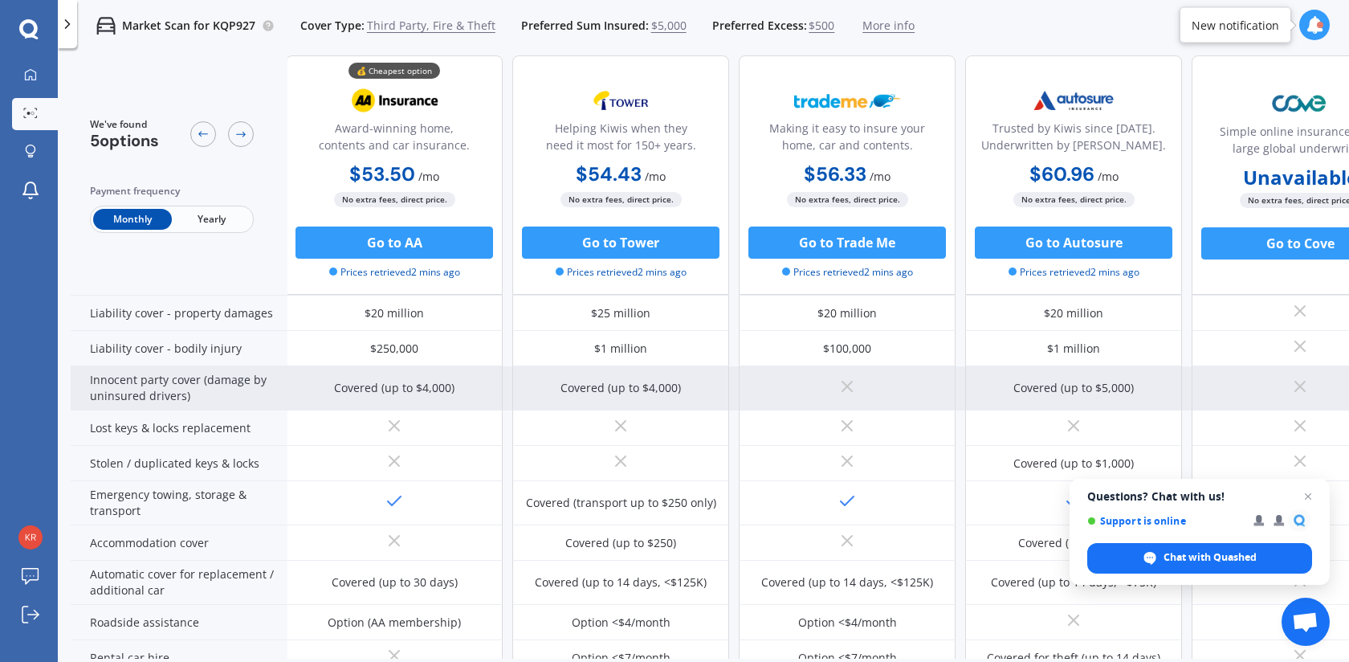
scroll to position [0, 2]
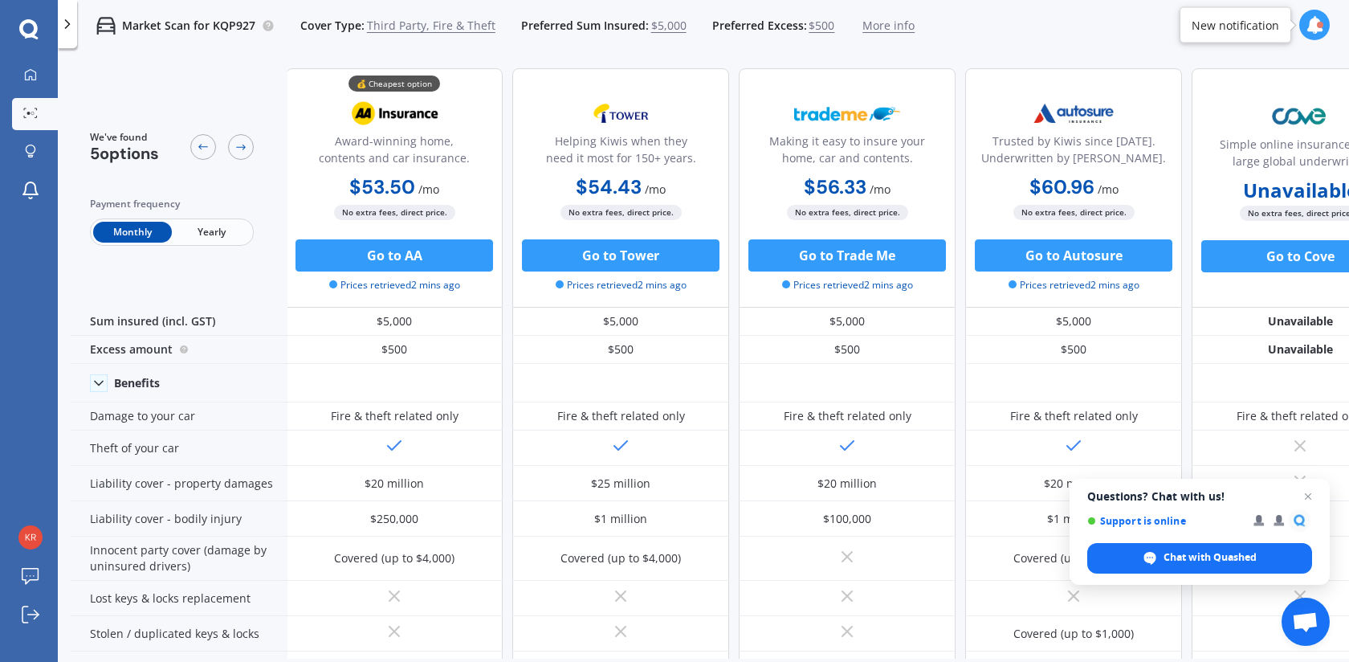
click at [421, 191] on span "/ mo" at bounding box center [428, 188] width 21 height 15
click at [477, 109] on div "💰 Cheapest option Award-winning home, contents and car insurance." at bounding box center [395, 132] width 190 height 79
click at [414, 259] on button "Go to AA" at bounding box center [394, 255] width 198 height 32
